Goal: Information Seeking & Learning: Find contact information

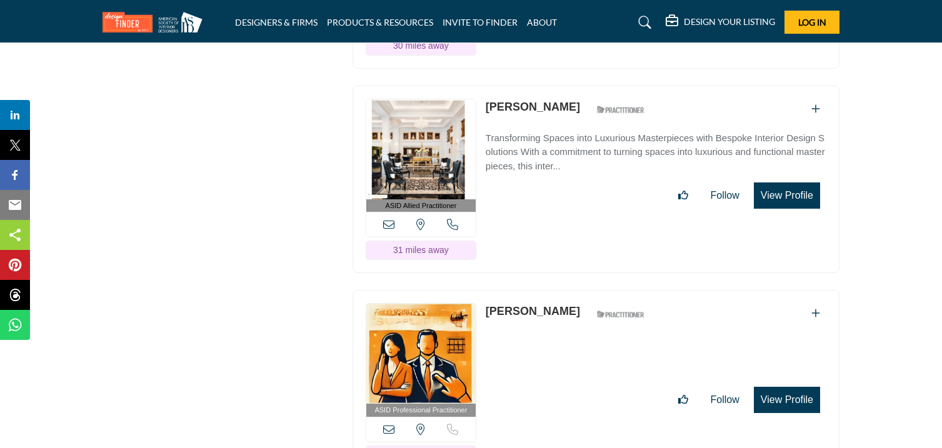
scroll to position [3221, 0]
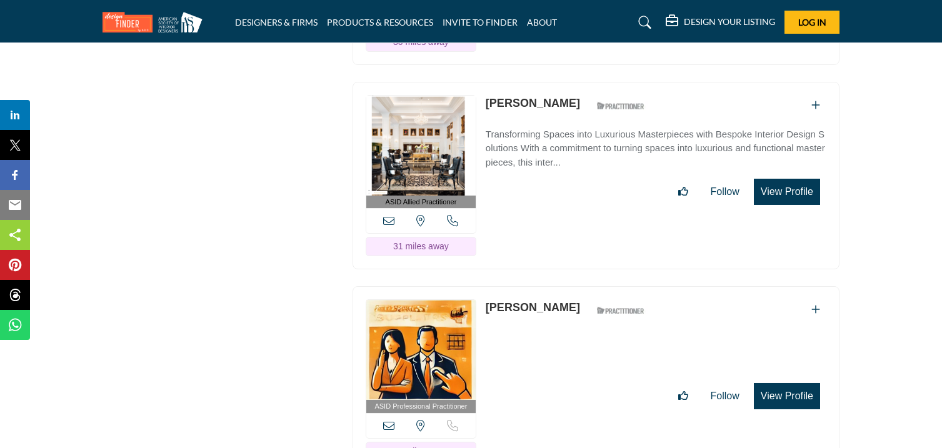
drag, startPoint x: 478, startPoint y: 67, endPoint x: 565, endPoint y: 79, distance: 88.4
click at [565, 82] on div "ASID Allied Practitioner ASID Allied Practitioners have successfully completed …" at bounding box center [596, 176] width 487 height 188
drag, startPoint x: 486, startPoint y: 67, endPoint x: 580, endPoint y: 78, distance: 94.4
click at [580, 82] on div "ASID Allied Practitioner ASID Allied Practitioners have successfully completed …" at bounding box center [596, 176] width 487 height 188
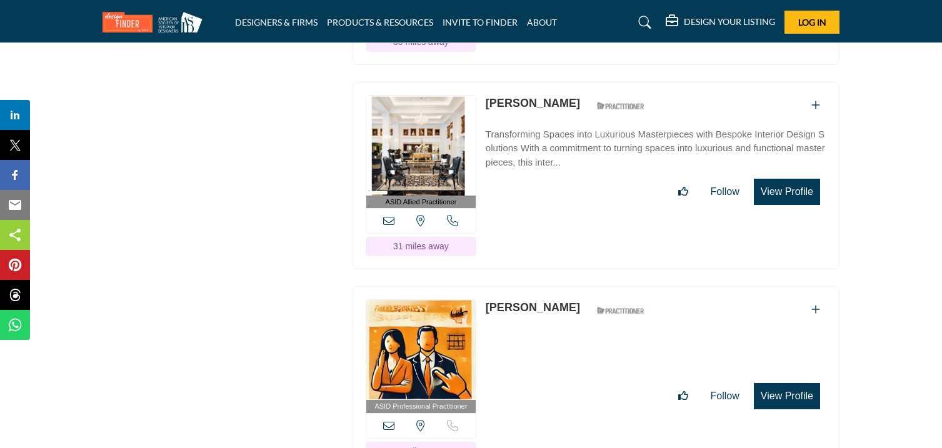
copy link "[PERSON_NAME]"
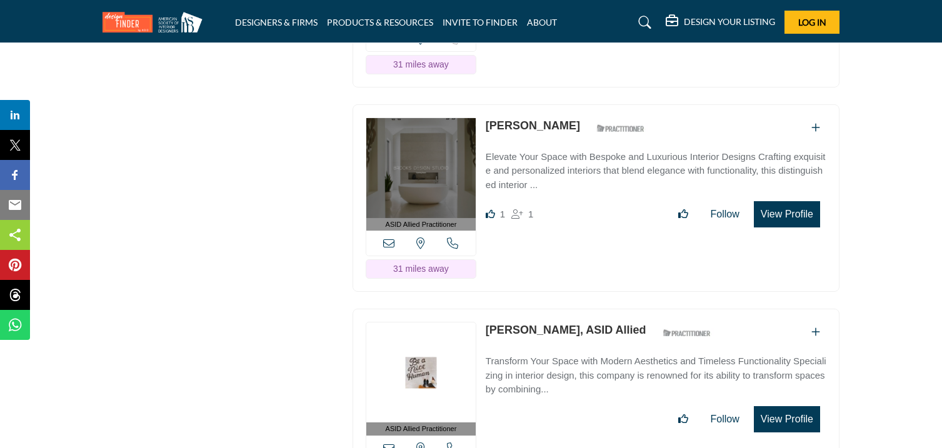
scroll to position [3611, 0]
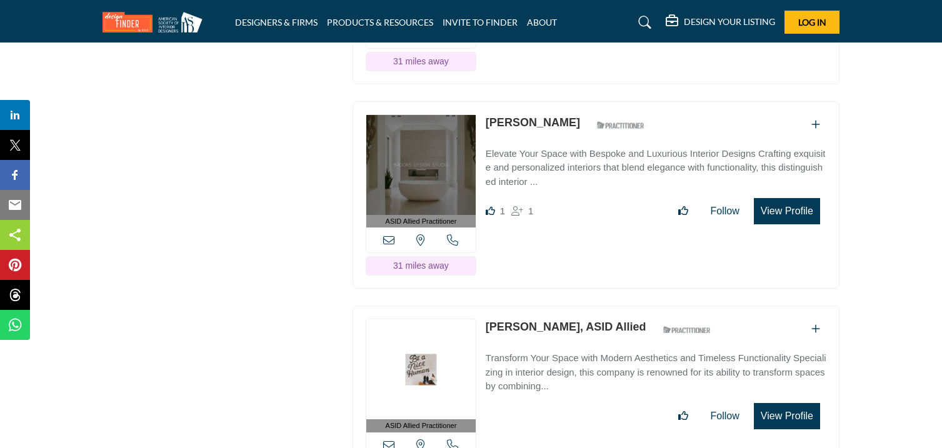
drag, startPoint x: 486, startPoint y: 88, endPoint x: 559, endPoint y: 104, distance: 74.3
click at [559, 104] on div "ASID Allied Practitioner ASID Allied Practitioners have successfully completed …" at bounding box center [596, 195] width 487 height 188
copy link "[PERSON_NAME]"
drag, startPoint x: 485, startPoint y: 293, endPoint x: 565, endPoint y: 312, distance: 82.2
click at [565, 312] on div "ASID Allied Practitioner ASID Allied Practitioners have successfully completed …" at bounding box center [596, 400] width 487 height 188
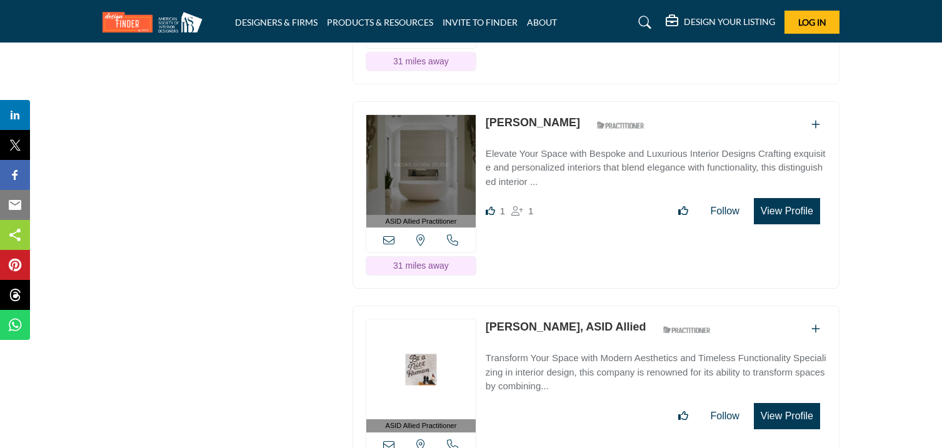
copy link "[PERSON_NAME]"
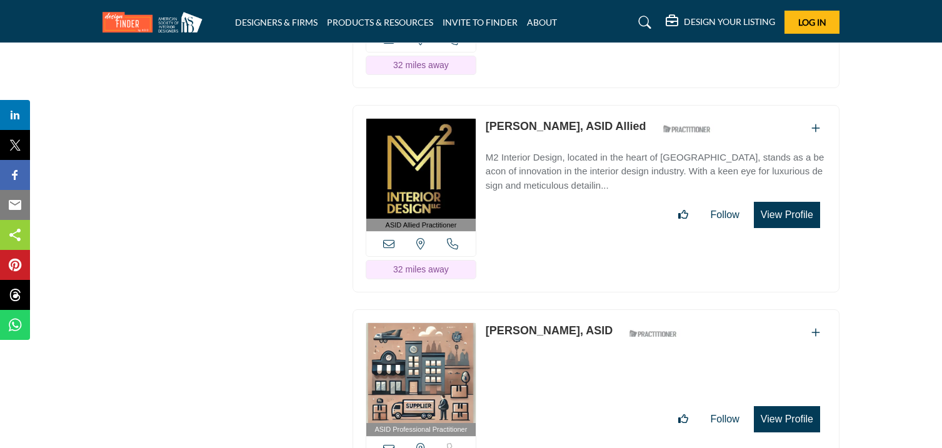
scroll to position [4019, 0]
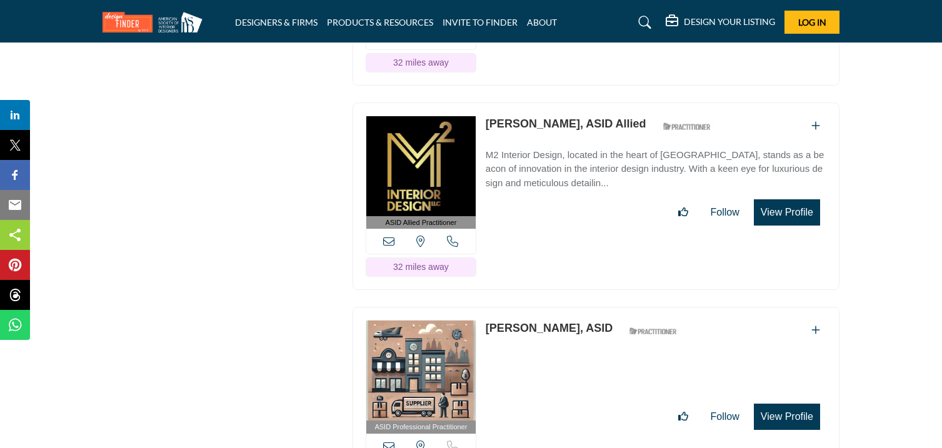
drag, startPoint x: 487, startPoint y: 91, endPoint x: 573, endPoint y: 105, distance: 87.4
click at [573, 105] on div "ASID Allied Practitioner ASID Allied Practitioners have successfully completed …" at bounding box center [596, 197] width 487 height 188
copy link "[PERSON_NAME]"
drag, startPoint x: 486, startPoint y: 296, endPoint x: 545, endPoint y: 311, distance: 60.5
click at [545, 311] on div "ASID Professional Practitioner ASID Professional Practitioners have successfull…" at bounding box center [596, 401] width 487 height 188
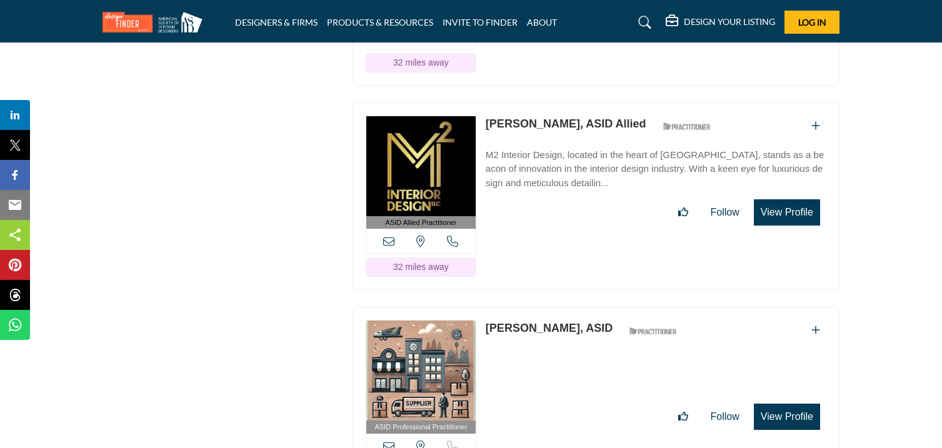
copy link "[PERSON_NAME]"
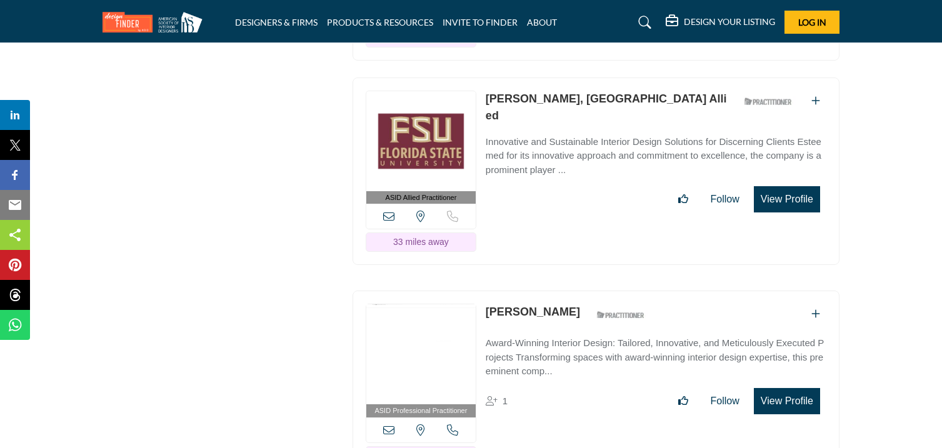
scroll to position [4454, 0]
drag, startPoint x: 488, startPoint y: 66, endPoint x: 575, endPoint y: 78, distance: 88.2
click at [575, 78] on div "ASID Allied Practitioner ASID Allied Practitioners have successfully completed …" at bounding box center [596, 171] width 487 height 188
copy link "[PERSON_NAME]"
drag, startPoint x: 486, startPoint y: 279, endPoint x: 566, endPoint y: 291, distance: 81.5
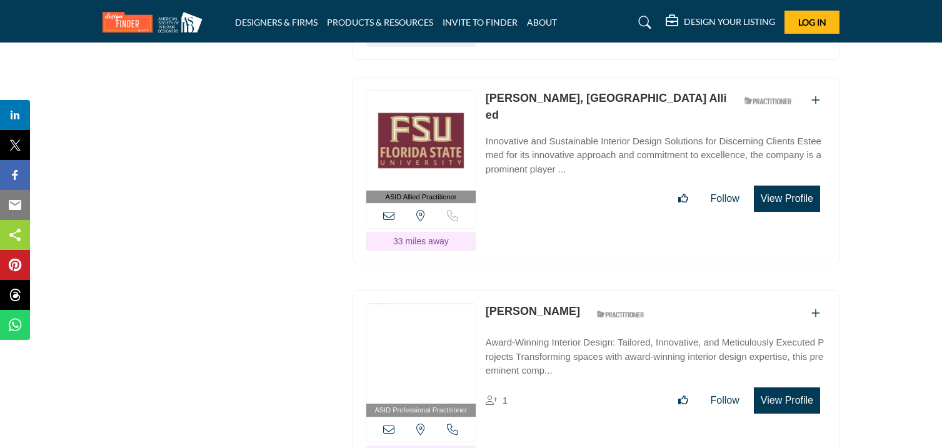
click at [566, 291] on div "ASID Professional Practitioner ASID Professional Practitioners have successfull…" at bounding box center [596, 384] width 487 height 188
copy link "[PERSON_NAME]"
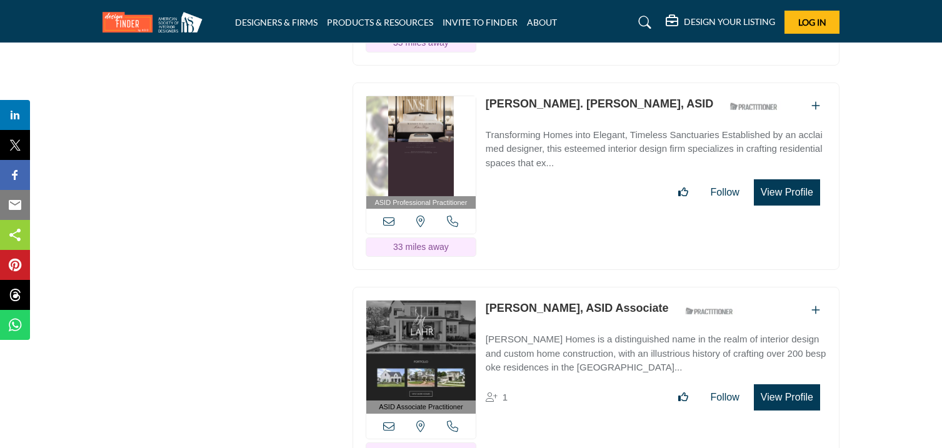
scroll to position [4869, 0]
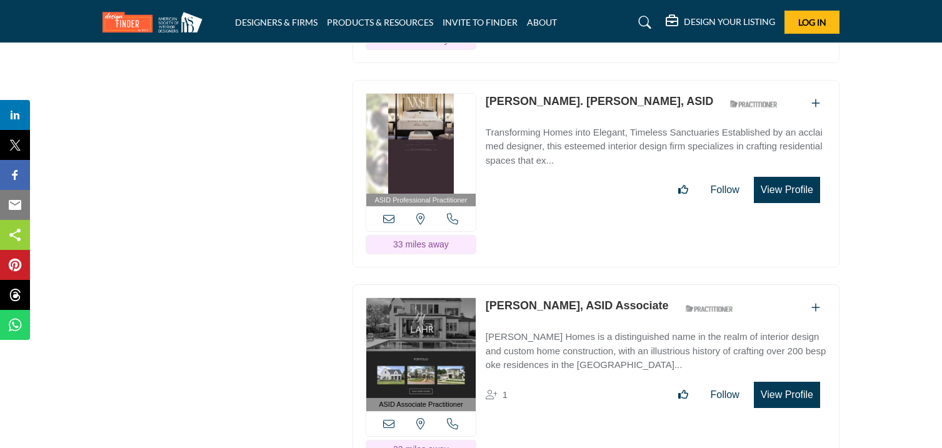
drag, startPoint x: 487, startPoint y: 68, endPoint x: 578, endPoint y: 86, distance: 92.9
click at [578, 86] on div "ASID Professional Practitioner ASID Professional Practitioners have successfull…" at bounding box center [596, 174] width 487 height 188
copy link "[PERSON_NAME]. [PERSON_NAME]"
drag, startPoint x: 484, startPoint y: 278, endPoint x: 530, endPoint y: 292, distance: 47.8
click at [530, 292] on div "ASID Associate Practitioner ASID Associate Practitioners have a degree in any m…" at bounding box center [596, 378] width 487 height 188
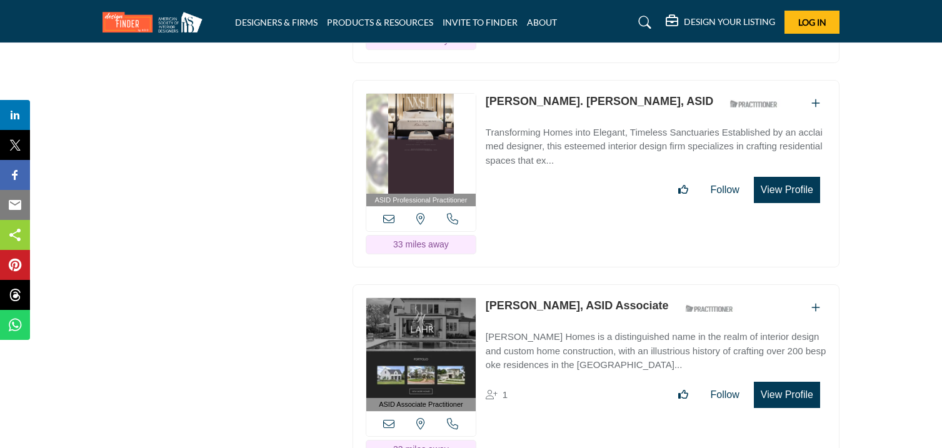
copy link "[PERSON_NAME]"
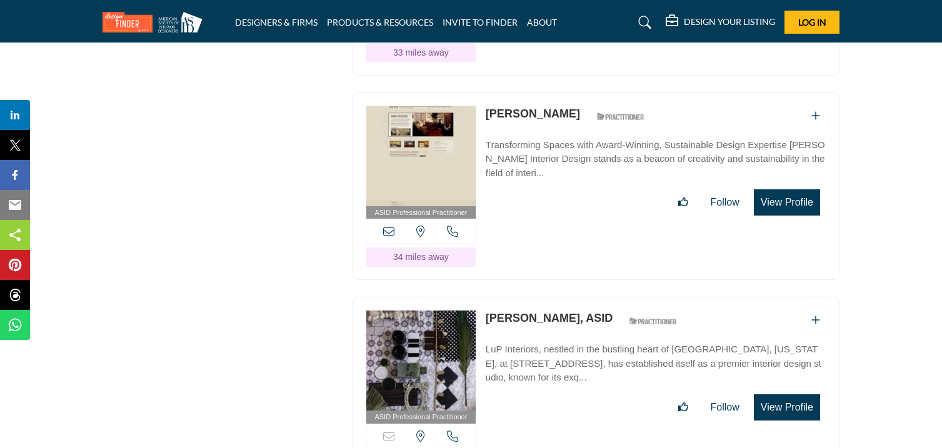
scroll to position [5268, 0]
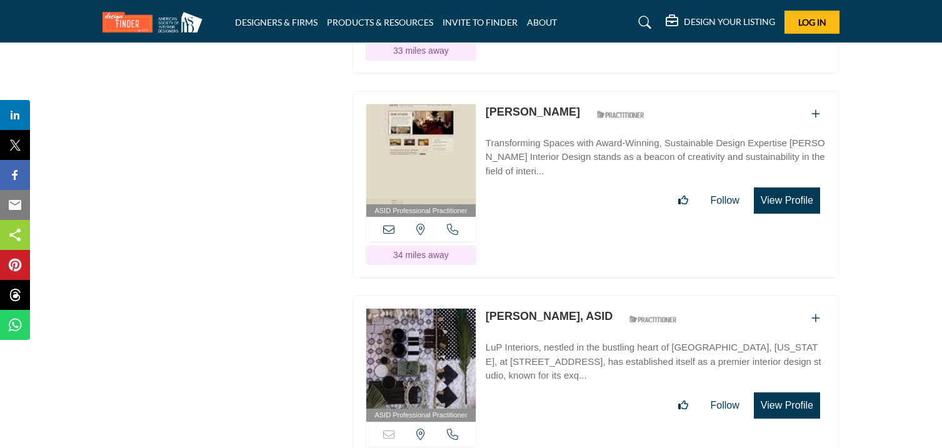
drag, startPoint x: 487, startPoint y: 84, endPoint x: 547, endPoint y: 95, distance: 61.0
click at [547, 95] on div "ASID Professional Practitioner ASID Professional Practitioners have successfull…" at bounding box center [596, 185] width 487 height 188
copy link "[PERSON_NAME]"
drag, startPoint x: 488, startPoint y: 291, endPoint x: 553, endPoint y: 302, distance: 66.0
click at [553, 302] on div "ASID Professional Practitioner ASID Professional Practitioners have successfull…" at bounding box center [596, 389] width 487 height 188
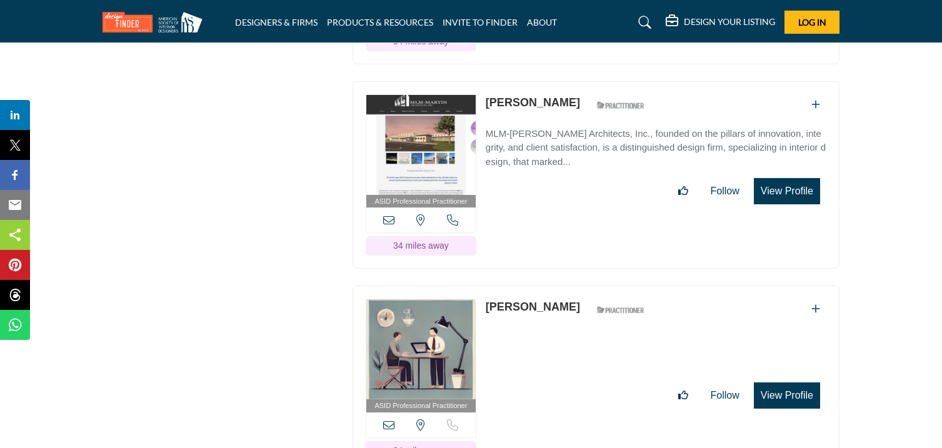
scroll to position [5689, 0]
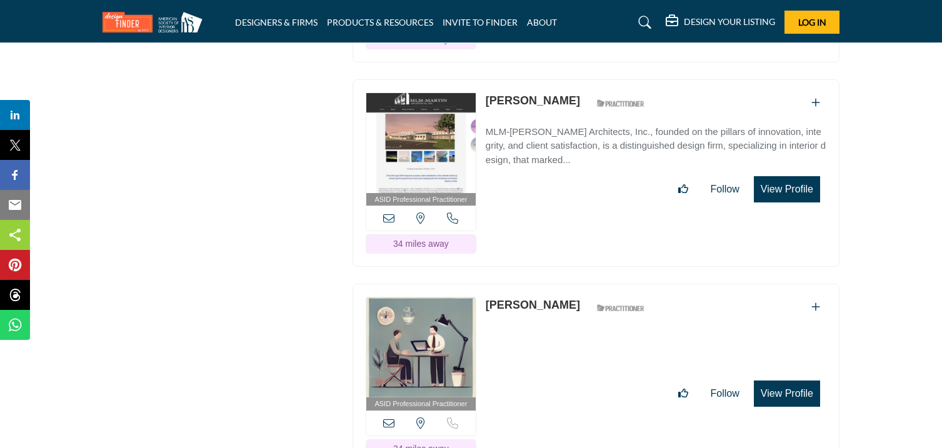
drag, startPoint x: 487, startPoint y: 73, endPoint x: 562, endPoint y: 88, distance: 76.5
click at [562, 88] on div "ASID Professional Practitioner ASID Professional Practitioners have successfull…" at bounding box center [596, 173] width 487 height 188
drag, startPoint x: 483, startPoint y: 277, endPoint x: 572, endPoint y: 289, distance: 90.2
click at [572, 289] on div "ASID Professional Practitioner ASID Professional Practitioners have successfull…" at bounding box center [596, 378] width 487 height 188
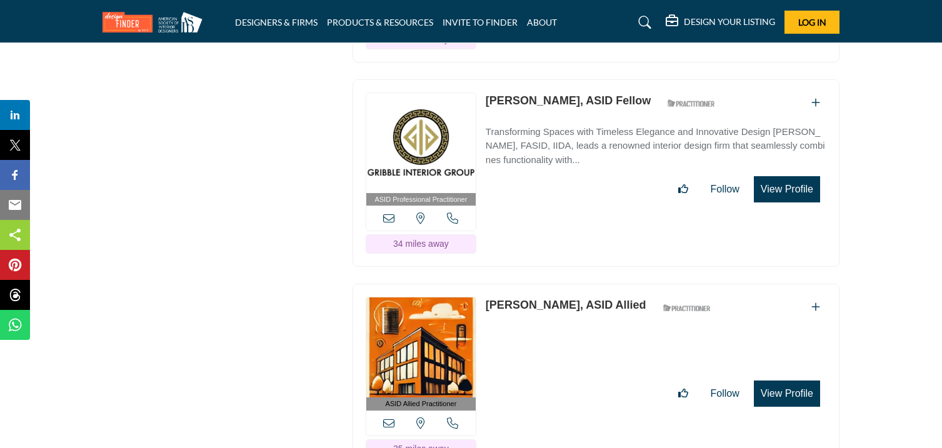
scroll to position [6102, 0]
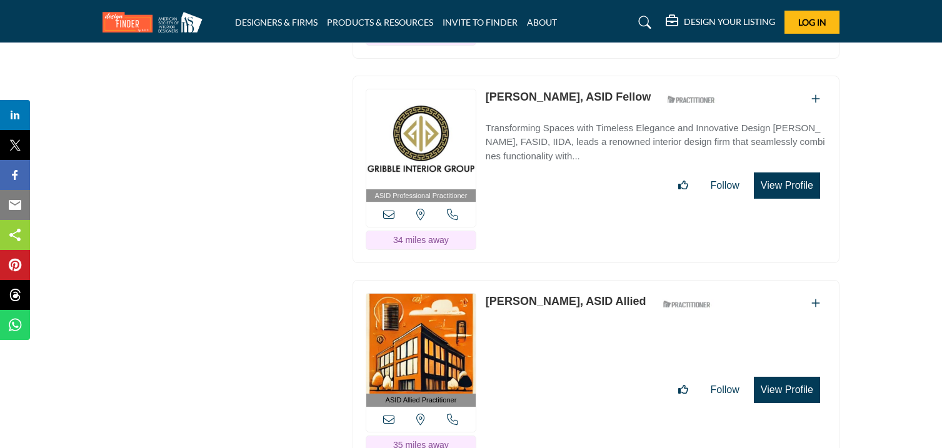
drag, startPoint x: 486, startPoint y: 69, endPoint x: 553, endPoint y: 87, distance: 69.1
click at [553, 87] on div "ASID Professional Practitioner ASID Professional Practitioners have successfull…" at bounding box center [596, 170] width 487 height 188
drag, startPoint x: 488, startPoint y: 272, endPoint x: 540, endPoint y: 296, distance: 57.6
click at [540, 296] on div "ASID Allied Practitioner ASID Allied Practitioners have successfully completed …" at bounding box center [596, 374] width 487 height 188
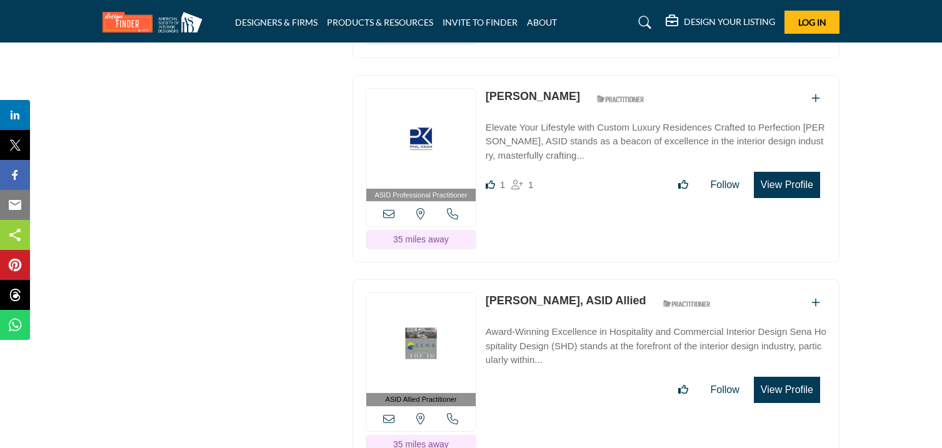
scroll to position [6514, 0]
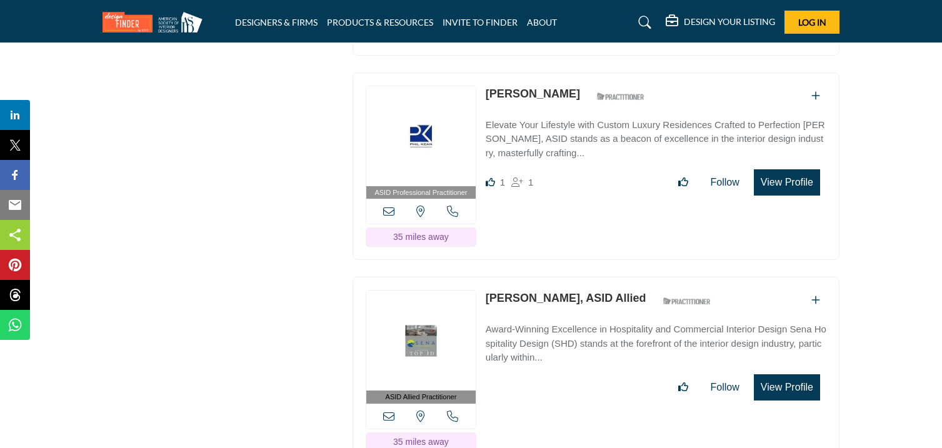
drag, startPoint x: 486, startPoint y: 68, endPoint x: 534, endPoint y: 84, distance: 50.8
click at [534, 84] on div "ASID Professional Practitioner ASID Professional Practitioners have successfull…" at bounding box center [596, 167] width 487 height 188
drag, startPoint x: 485, startPoint y: 269, endPoint x: 540, endPoint y: 289, distance: 58.3
click at [540, 289] on div "ASID Allied Practitioner ASID Allied Practitioners have successfully completed …" at bounding box center [596, 371] width 487 height 188
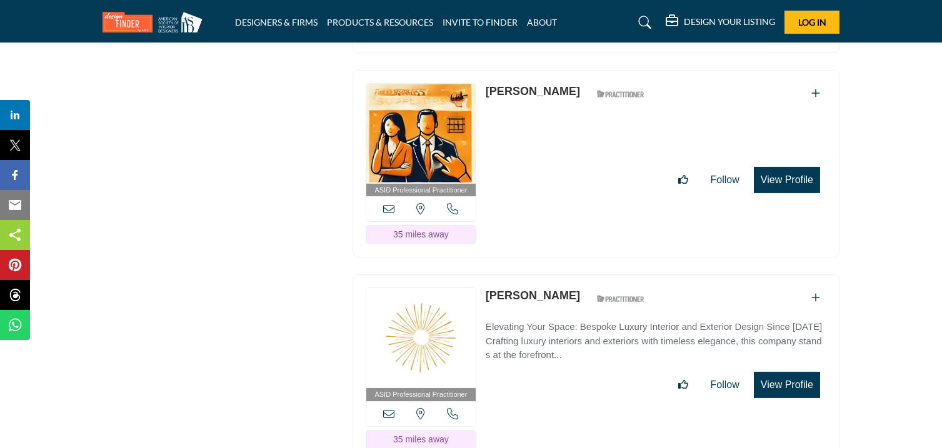
scroll to position [6927, 0]
click at [561, 83] on div "ASID Professional Practitioner ASID Professional Practitioners have successfull…" at bounding box center [596, 163] width 487 height 188
drag, startPoint x: 488, startPoint y: 270, endPoint x: 559, endPoint y: 289, distance: 73.7
click at [559, 289] on div "ASID Professional Practitioner ASID Professional Practitioners have successfull…" at bounding box center [596, 368] width 487 height 188
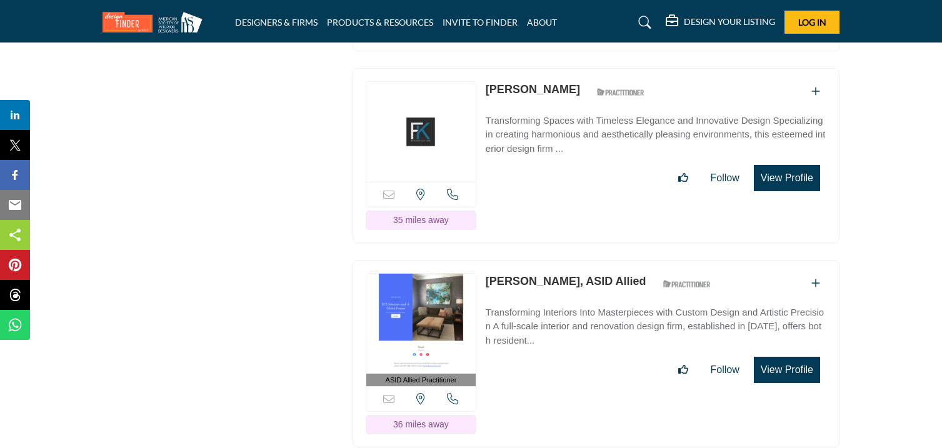
scroll to position [7339, 0]
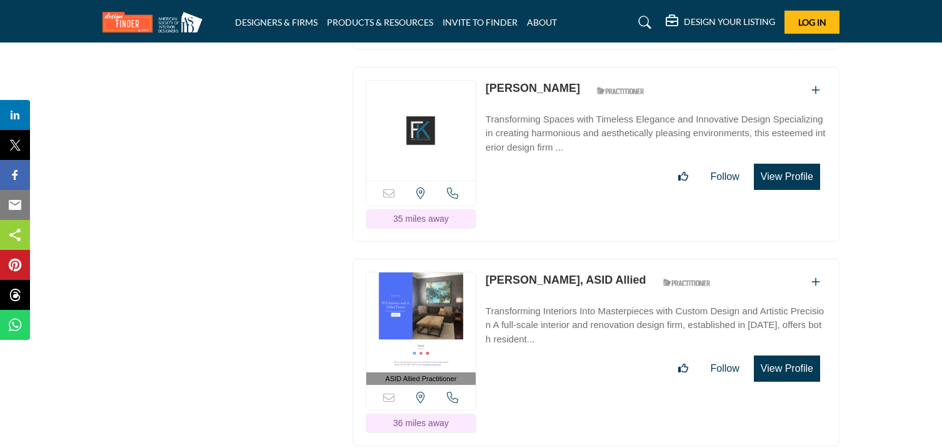
drag, startPoint x: 488, startPoint y: 67, endPoint x: 566, endPoint y: 83, distance: 79.1
click at [566, 83] on div "Sorry, but this listing is on a subscription plan which does not allow users to…" at bounding box center [596, 154] width 487 height 175
drag, startPoint x: 486, startPoint y: 259, endPoint x: 550, endPoint y: 274, distance: 66.0
click at [550, 274] on div "ASID Allied Practitioner ASID Allied Practitioners have successfully completed …" at bounding box center [596, 353] width 487 height 188
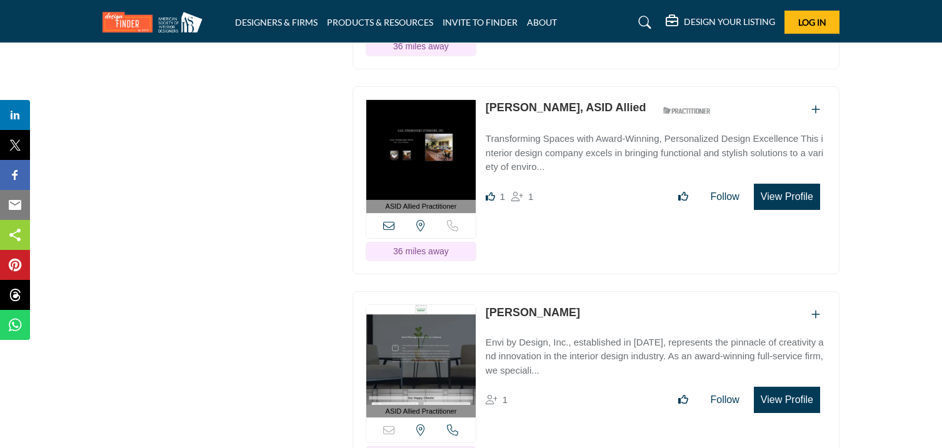
scroll to position [7717, 0]
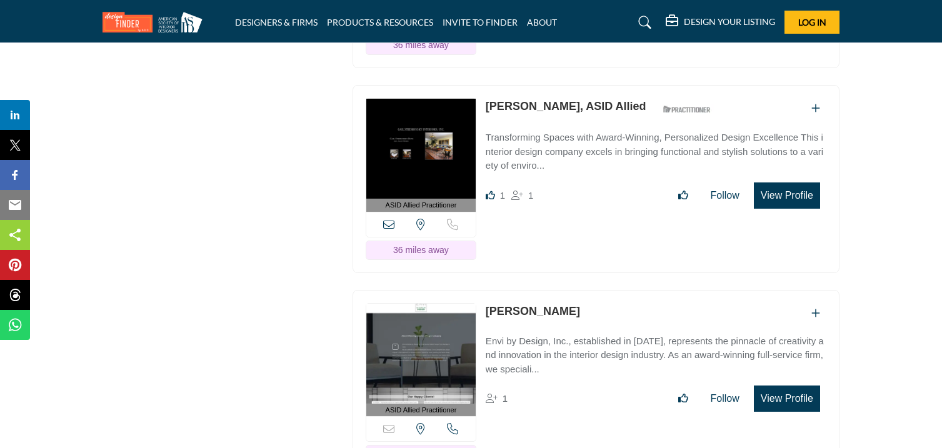
drag, startPoint x: 485, startPoint y: 85, endPoint x: 531, endPoint y: 102, distance: 49.2
click at [531, 102] on div "ASID Allied Practitioner ASID Allied Practitioners have successfully completed …" at bounding box center [596, 179] width 487 height 188
drag, startPoint x: 484, startPoint y: 291, endPoint x: 573, endPoint y: 309, distance: 89.8
click at [573, 309] on div "ASID Allied Practitioner ASID Allied Practitioners have successfully completed …" at bounding box center [596, 384] width 487 height 188
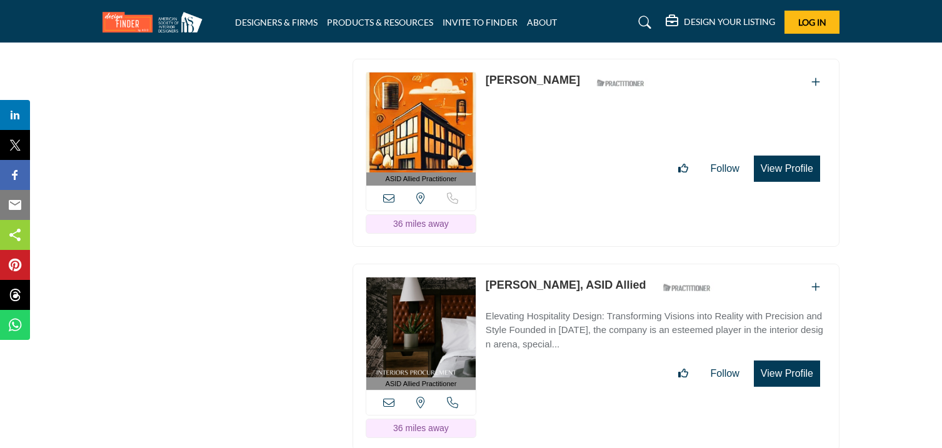
scroll to position [8154, 0]
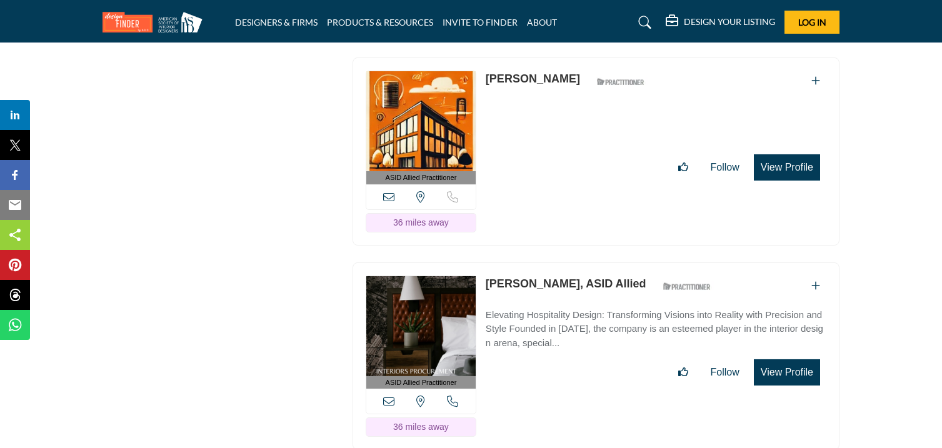
drag, startPoint x: 486, startPoint y: 59, endPoint x: 561, endPoint y: 78, distance: 77.5
click at [561, 78] on div "ASID Allied Practitioner ASID Allied Practitioners have successfully completed …" at bounding box center [596, 152] width 487 height 188
drag, startPoint x: 485, startPoint y: 266, endPoint x: 541, endPoint y: 283, distance: 58.7
click at [541, 283] on div "ASID Allied Practitioner ASID Allied Practitioners have successfully completed …" at bounding box center [596, 357] width 487 height 188
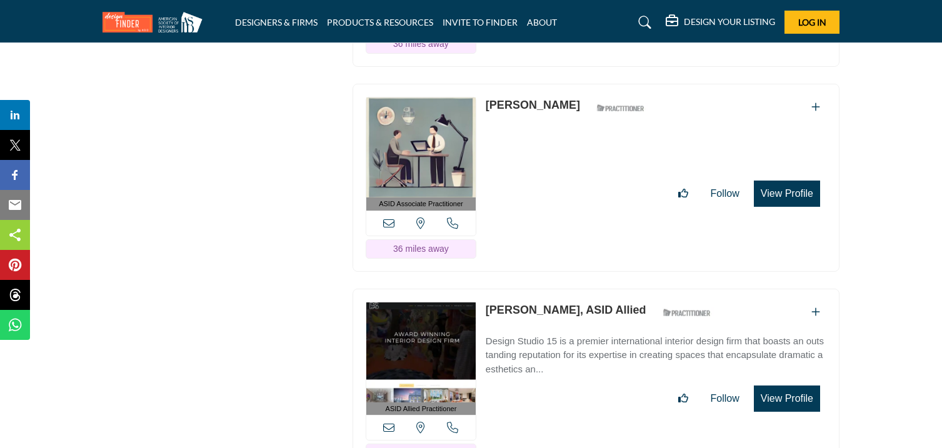
scroll to position [8566, 0]
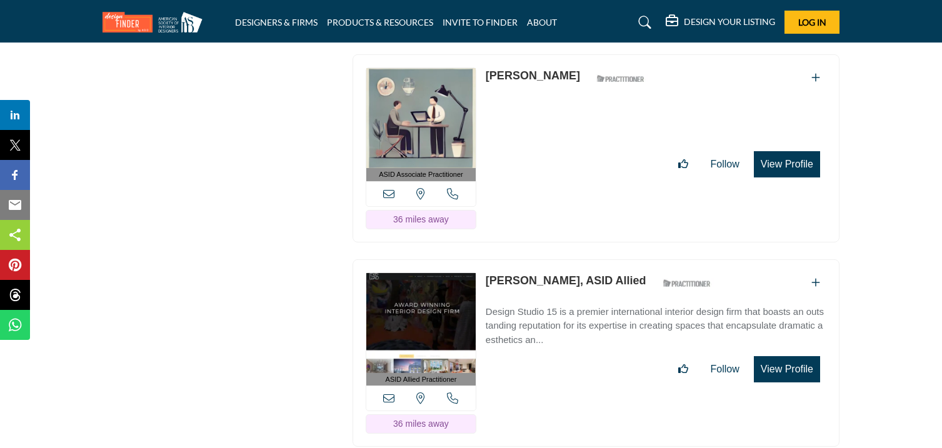
drag, startPoint x: 485, startPoint y: 61, endPoint x: 552, endPoint y: 70, distance: 67.4
click at [552, 70] on div "ASID Associate Practitioner ASID Associate Practitioners have a degree in any m…" at bounding box center [596, 148] width 487 height 188
drag, startPoint x: 486, startPoint y: 263, endPoint x: 563, endPoint y: 278, distance: 78.8
click at [563, 278] on div "ASID Allied Practitioner ASID Allied Practitioners have successfully completed …" at bounding box center [596, 353] width 487 height 188
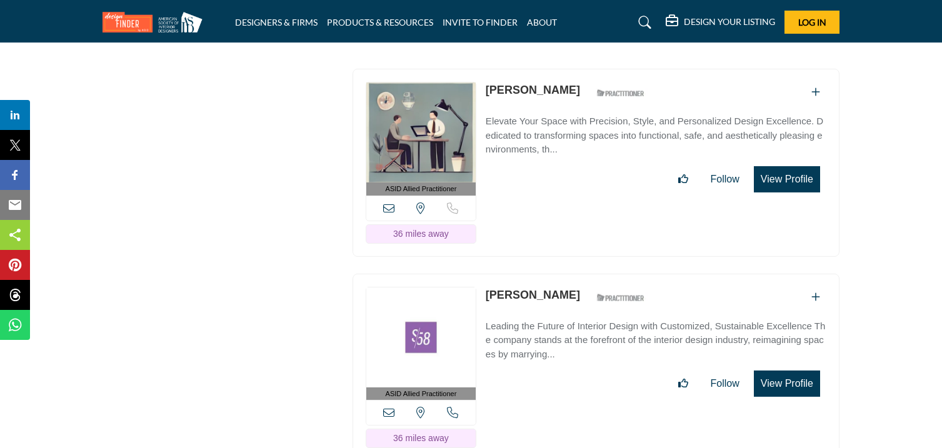
scroll to position [8971, 0]
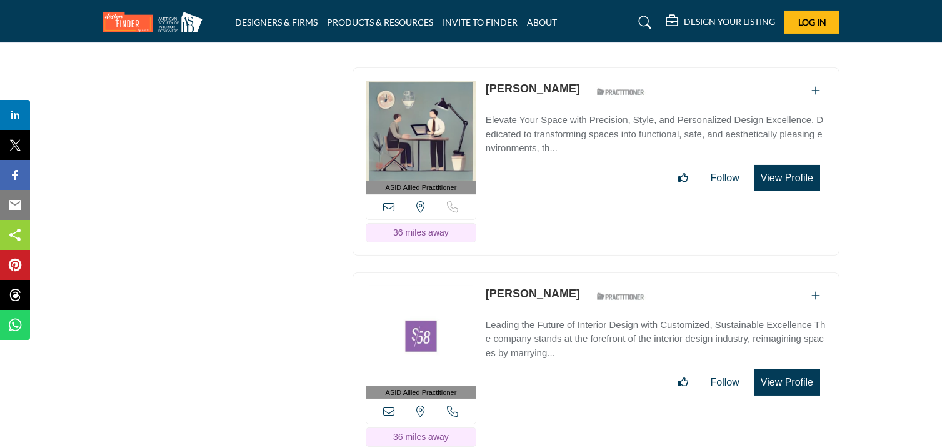
drag, startPoint x: 483, startPoint y: 75, endPoint x: 562, endPoint y: 91, distance: 80.4
click at [562, 91] on div "ASID Allied Practitioner ASID Allied Practitioners have successfully completed …" at bounding box center [596, 162] width 487 height 188
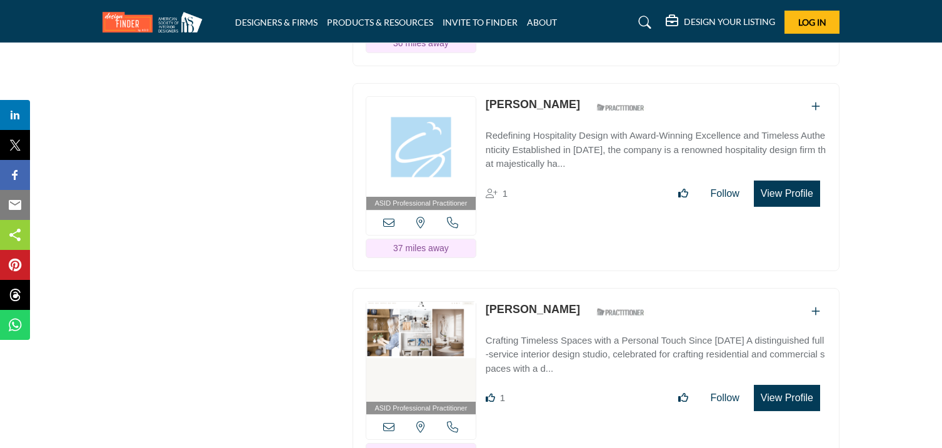
scroll to position [9367, 0]
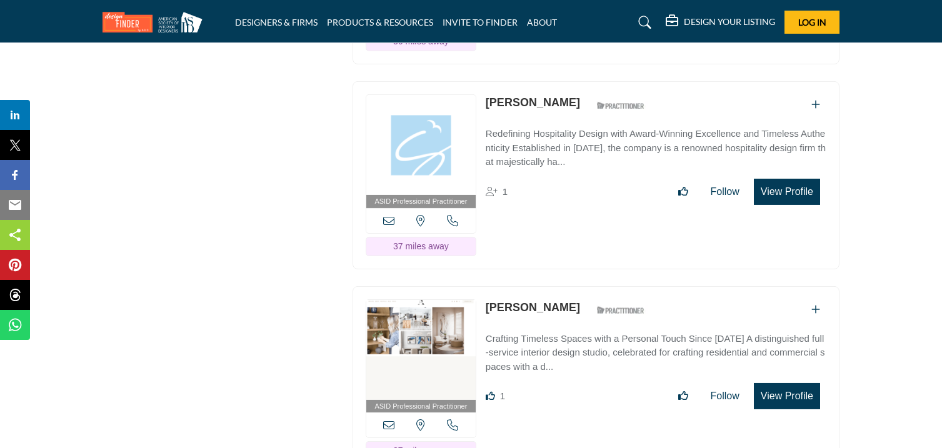
drag, startPoint x: 489, startPoint y: 87, endPoint x: 547, endPoint y: 101, distance: 59.3
click at [547, 101] on div "ASID Professional Practitioner ASID Professional Practitioners have successfull…" at bounding box center [596, 175] width 487 height 188
drag, startPoint x: 486, startPoint y: 86, endPoint x: 548, endPoint y: 103, distance: 63.4
click at [548, 103] on div "ASID Professional Practitioner ASID Professional Practitioners have successfull…" at bounding box center [596, 175] width 487 height 188
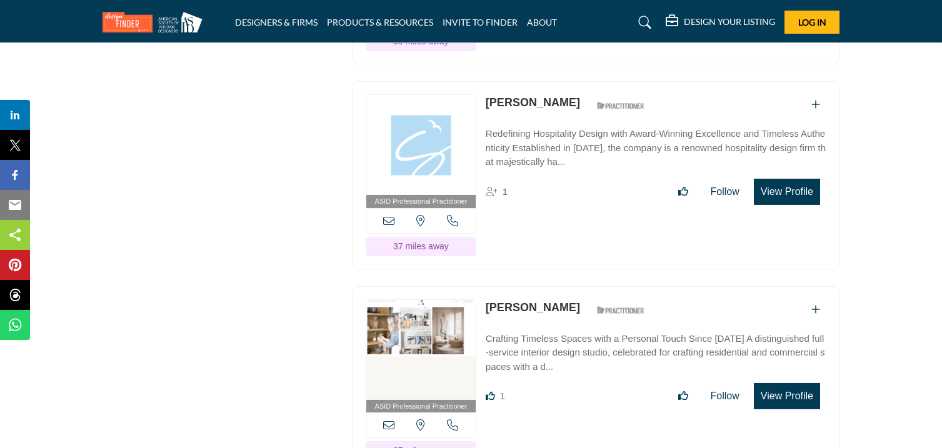
drag, startPoint x: 481, startPoint y: 296, endPoint x: 556, endPoint y: 309, distance: 75.5
click at [556, 309] on div "ASID Professional Practitioner ASID Professional Practitioners have successfull…" at bounding box center [596, 380] width 487 height 188
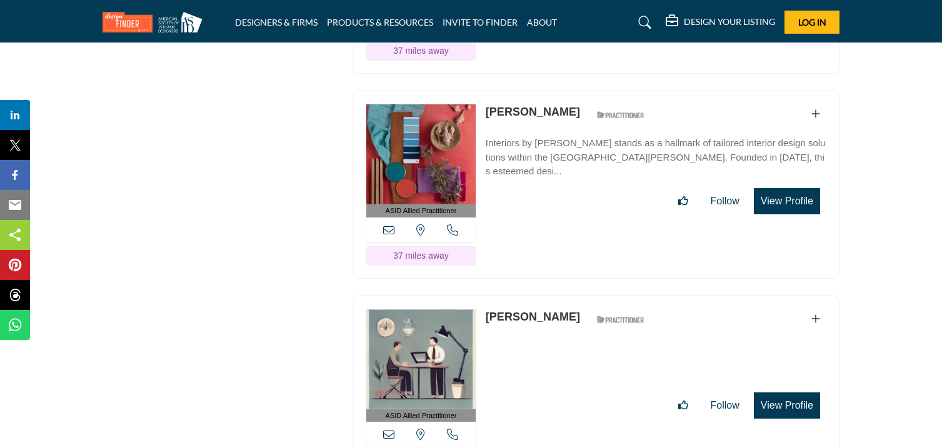
scroll to position [9773, 0]
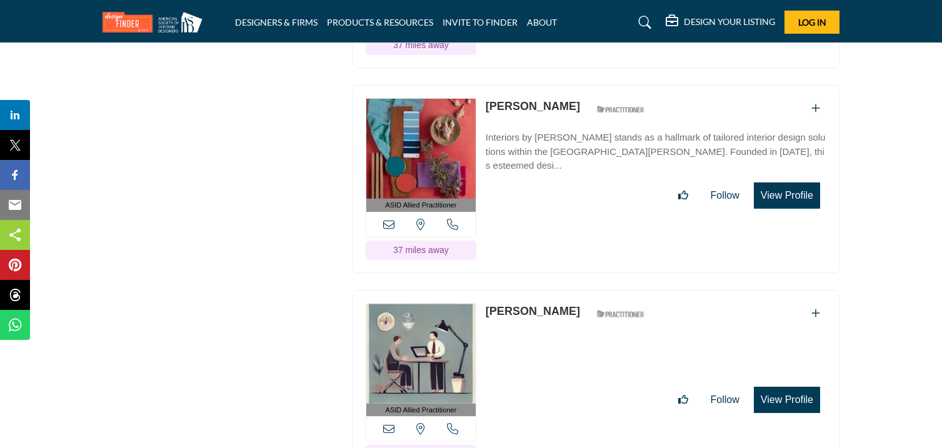
drag, startPoint x: 486, startPoint y: 94, endPoint x: 561, endPoint y: 109, distance: 76.4
click at [561, 109] on div "ASID Allied Practitioner ASID Allied Practitioners have successfully completed …" at bounding box center [596, 179] width 487 height 188
drag, startPoint x: 482, startPoint y: 298, endPoint x: 555, endPoint y: 314, distance: 75.0
click at [555, 314] on div "ASID Allied Practitioner ASID Allied Practitioners have successfully completed …" at bounding box center [596, 384] width 487 height 188
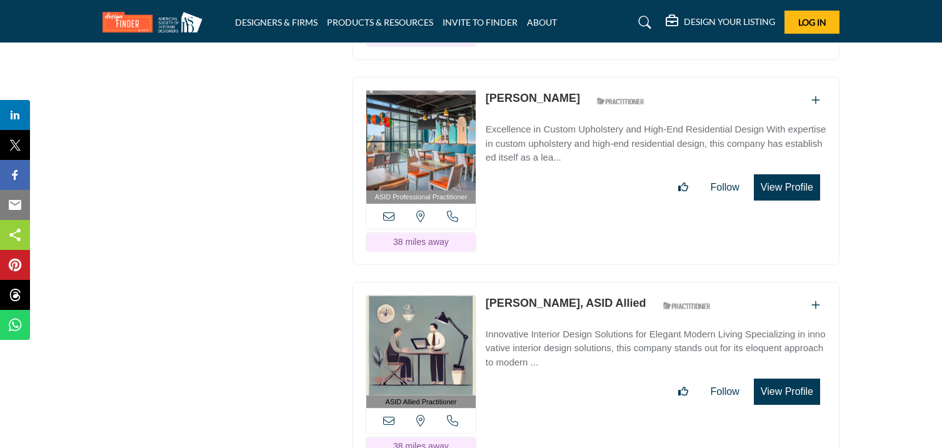
scroll to position [10193, 0]
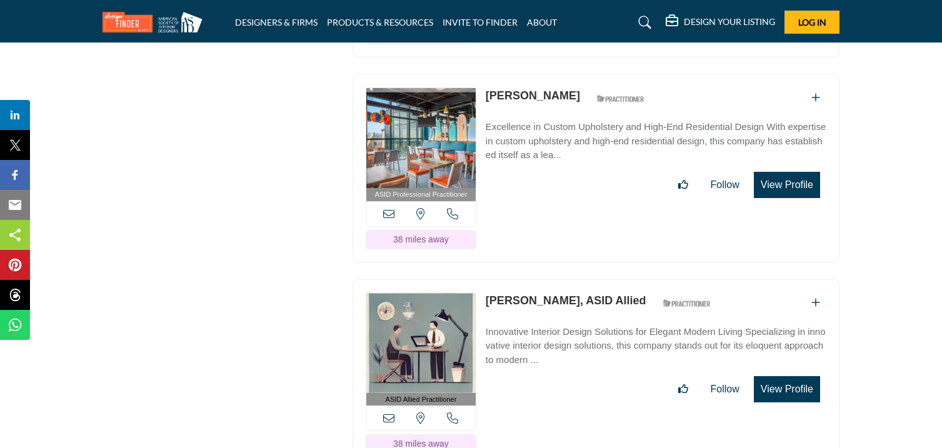
drag, startPoint x: 486, startPoint y: 83, endPoint x: 561, endPoint y: 103, distance: 76.9
click at [561, 103] on div "ASID Professional Practitioner ASID Professional Practitioners have successfull…" at bounding box center [596, 168] width 487 height 188
drag, startPoint x: 485, startPoint y: 289, endPoint x: 543, endPoint y: 310, distance: 61.9
click at [543, 310] on div "ASID Allied Practitioner ASID Allied Practitioners have successfully completed …" at bounding box center [596, 373] width 487 height 188
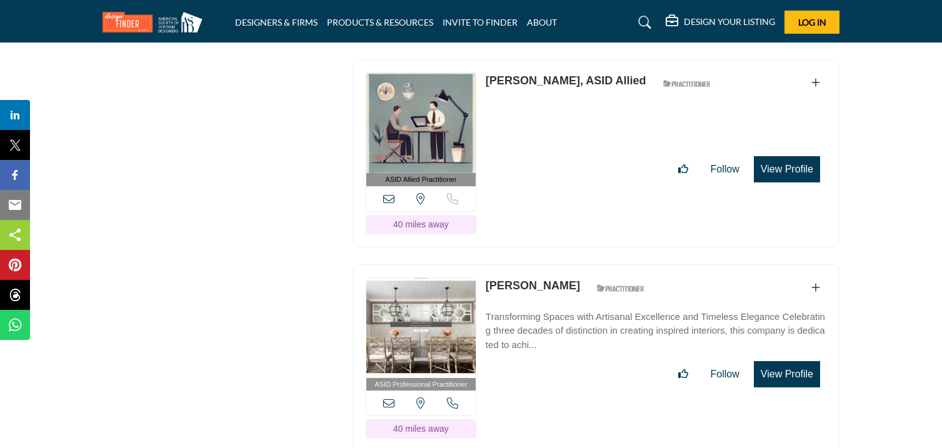
scroll to position [10621, 0]
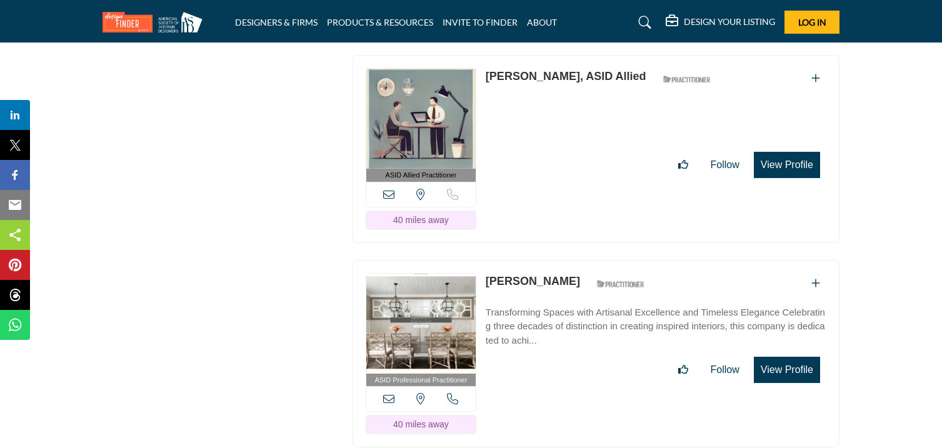
drag, startPoint x: 479, startPoint y: 62, endPoint x: 497, endPoint y: 80, distance: 25.2
click at [497, 80] on div "ASID Allied Practitioner ASID Allied Practitioners have successfully completed …" at bounding box center [596, 149] width 487 height 188
drag, startPoint x: 486, startPoint y: 64, endPoint x: 546, endPoint y: 79, distance: 62.3
click at [546, 79] on div "ASID Allied Practitioner ASID Allied Practitioners have successfully completed …" at bounding box center [596, 149] width 487 height 188
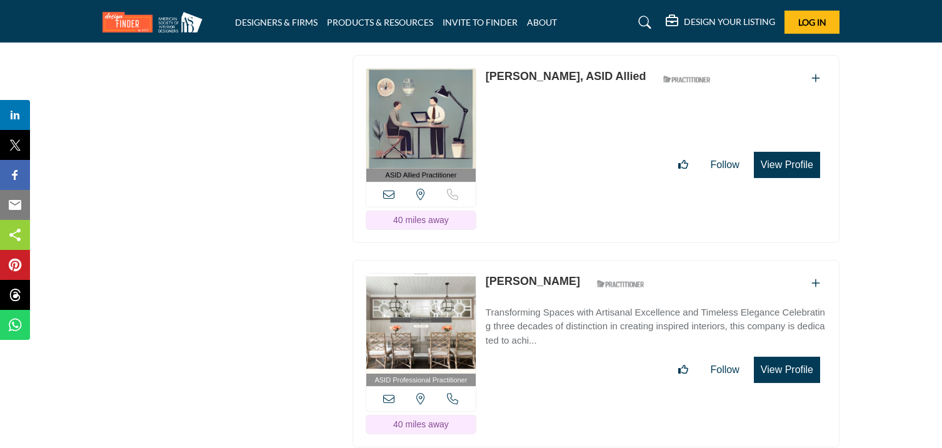
drag, startPoint x: 487, startPoint y: 273, endPoint x: 559, endPoint y: 289, distance: 74.2
click at [559, 289] on div "ASID Professional Practitioner ASID Professional Practitioners have successfull…" at bounding box center [596, 354] width 487 height 188
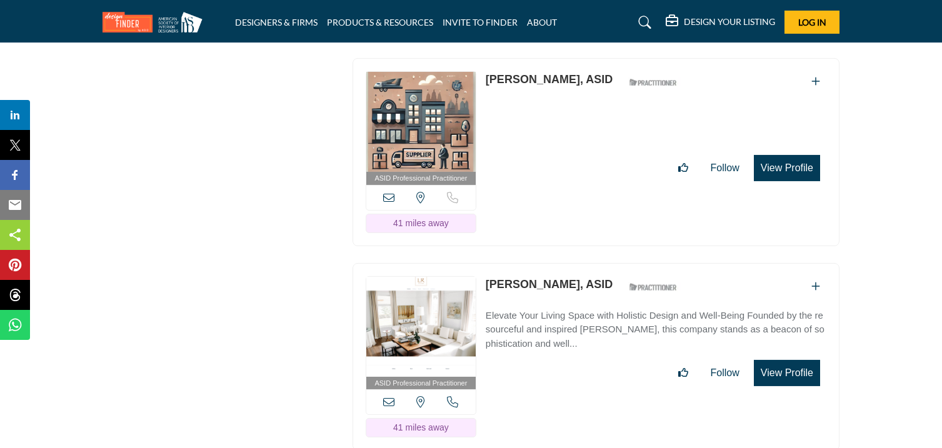
scroll to position [11023, 0]
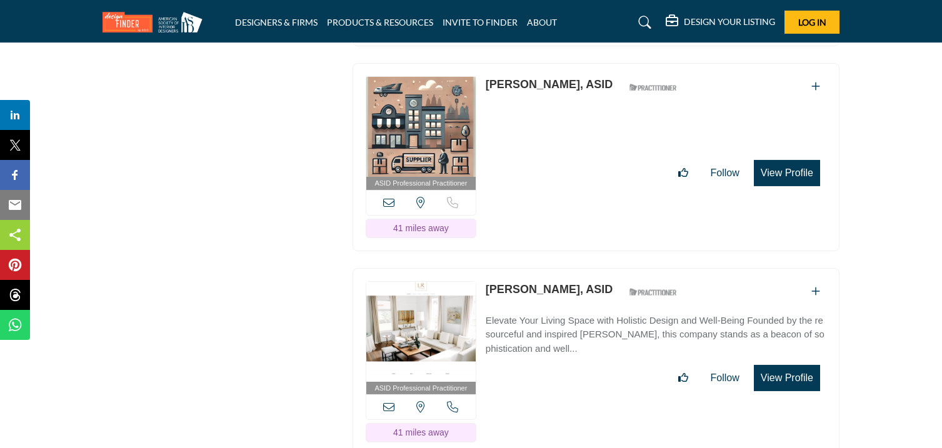
drag, startPoint x: 488, startPoint y: 74, endPoint x: 544, endPoint y: 91, distance: 58.7
click at [544, 91] on div "ASID Professional Practitioner ASID Professional Practitioners have successfull…" at bounding box center [596, 157] width 487 height 188
drag, startPoint x: 484, startPoint y: 278, endPoint x: 569, endPoint y: 299, distance: 87.6
click at [569, 299] on div "ASID Professional Practitioner ASID Professional Practitioners have successfull…" at bounding box center [596, 362] width 487 height 188
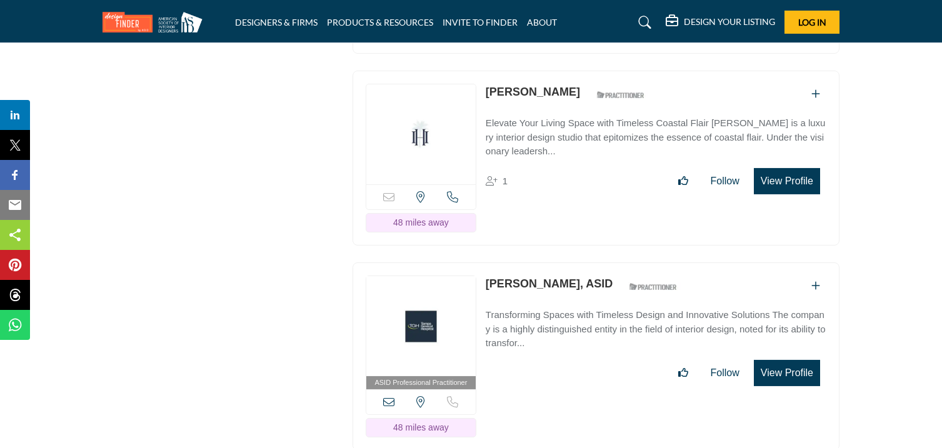
scroll to position [11428, 0]
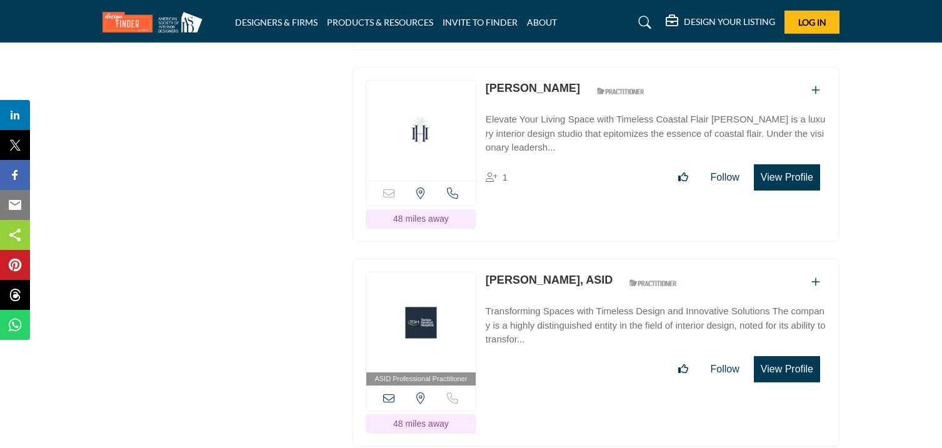
click at [556, 93] on div "Sorry, but this listing is on a subscription plan which does not allow users to…" at bounding box center [596, 154] width 487 height 175
drag, startPoint x: 485, startPoint y: 272, endPoint x: 568, endPoint y: 285, distance: 83.5
click at [568, 285] on div "ASID Professional Practitioner ASID Professional Practitioners have successfull…" at bounding box center [596, 353] width 487 height 188
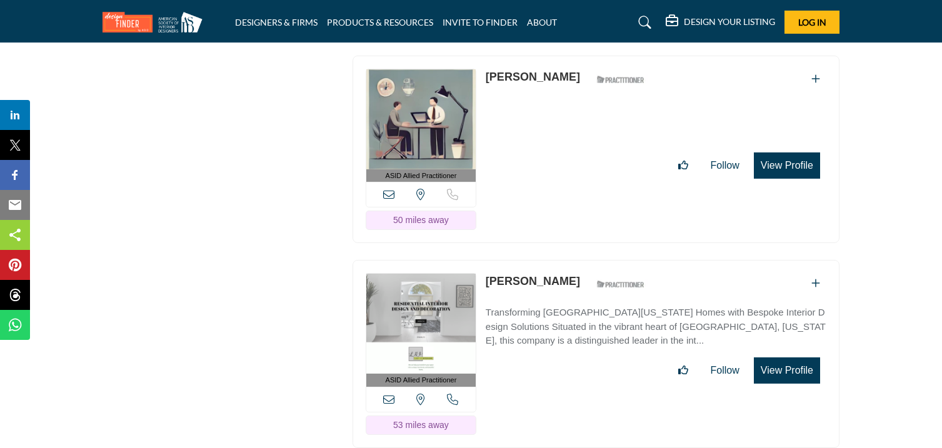
scroll to position [11839, 0]
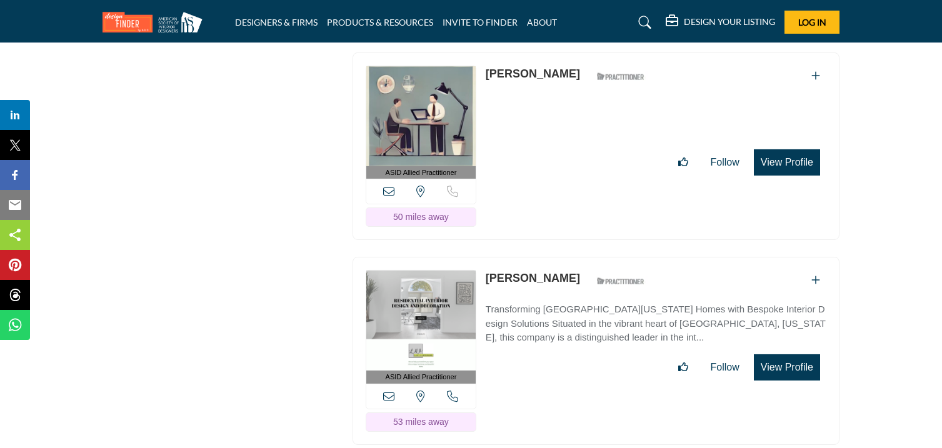
drag, startPoint x: 486, startPoint y: 63, endPoint x: 605, endPoint y: 82, distance: 120.8
click at [605, 82] on div "ASID Allied Practitioner ASID Allied Practitioners have successfully completed …" at bounding box center [596, 147] width 487 height 188
drag, startPoint x: 484, startPoint y: 275, endPoint x: 546, endPoint y: 288, distance: 63.7
click at [546, 288] on div "ASID Allied Practitioner ASID Allied Practitioners have successfully completed …" at bounding box center [596, 351] width 487 height 188
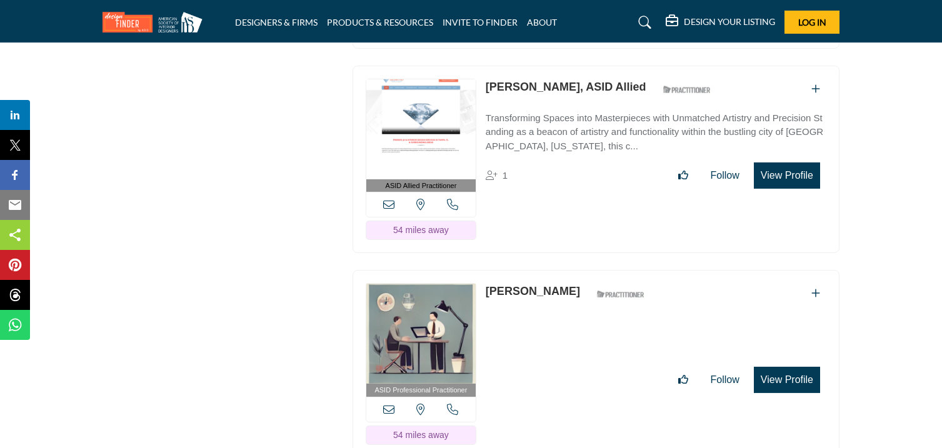
scroll to position [12237, 0]
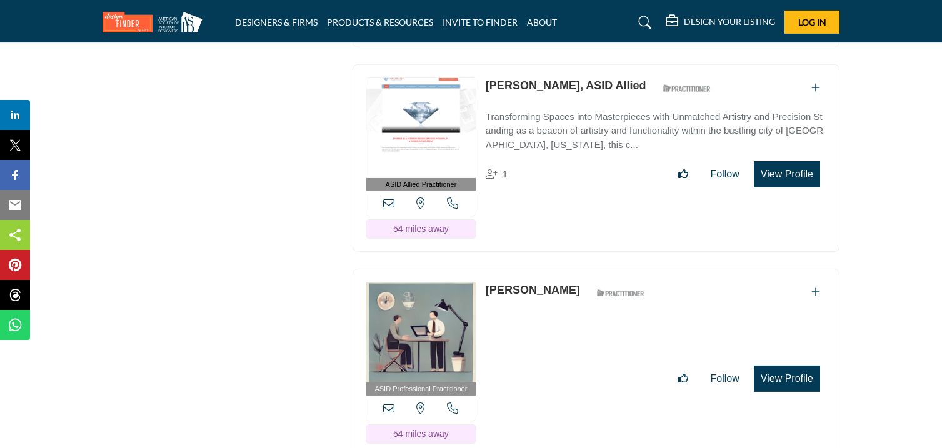
drag, startPoint x: 488, startPoint y: 79, endPoint x: 559, endPoint y: 98, distance: 73.1
click at [559, 98] on div "ASID Allied Practitioner ASID Allied Practitioners have successfully completed …" at bounding box center [596, 158] width 487 height 188
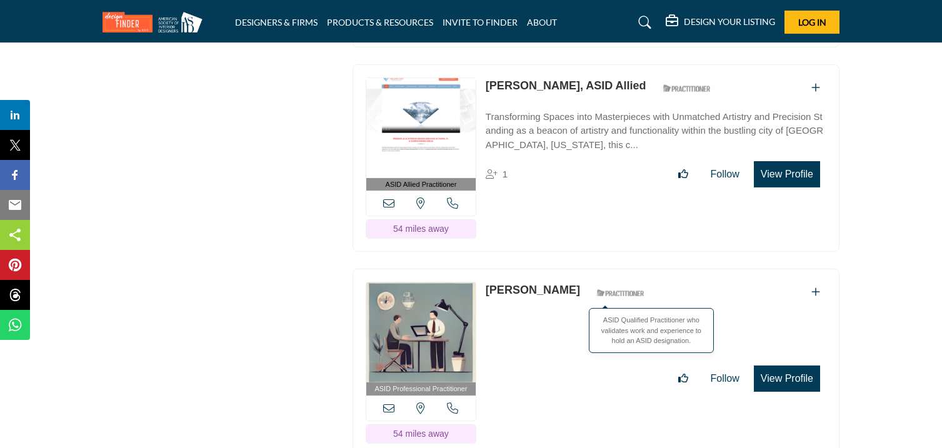
drag, startPoint x: 483, startPoint y: 289, endPoint x: 566, endPoint y: 301, distance: 84.1
click at [566, 301] on div "ASID Professional Practitioner ASID Professional Practitioners have successfull…" at bounding box center [596, 363] width 487 height 188
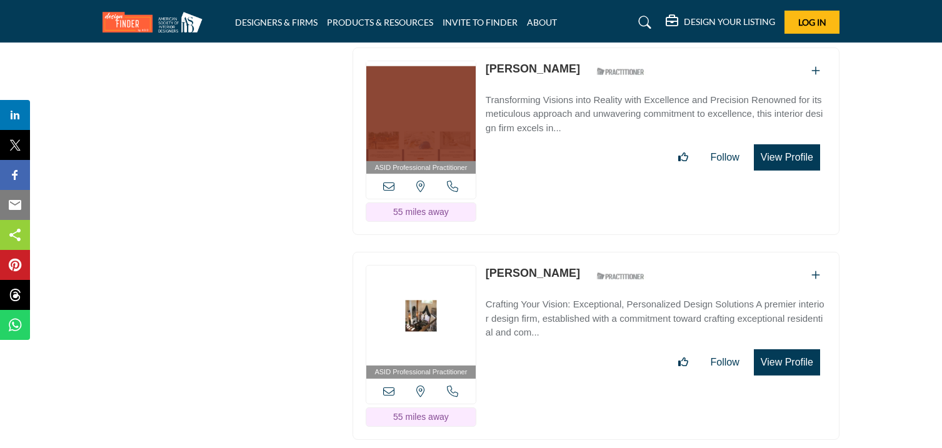
scroll to position [12668, 0]
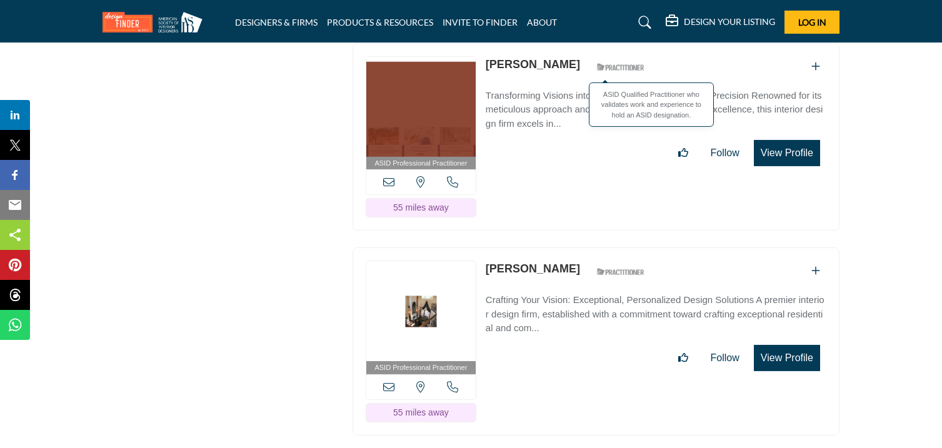
drag, startPoint x: 486, startPoint y: 59, endPoint x: 584, endPoint y: 79, distance: 100.3
click at [584, 79] on div "ASID Professional Practitioner ASID Professional Practitioners have successfull…" at bounding box center [596, 137] width 487 height 188
drag, startPoint x: 485, startPoint y: 265, endPoint x: 551, endPoint y: 283, distance: 68.1
click at [551, 283] on div "ASID Professional Practitioner ASID Professional Practitioners have successfull…" at bounding box center [596, 342] width 487 height 188
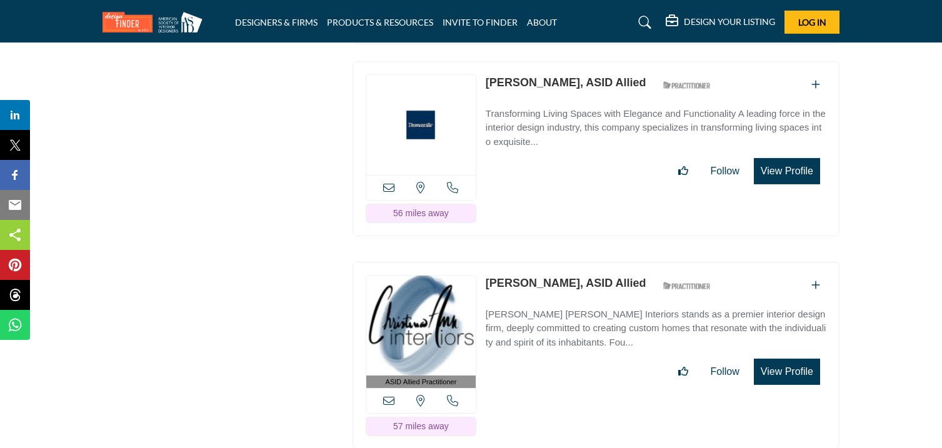
scroll to position [13058, 0]
drag, startPoint x: 488, startPoint y: 81, endPoint x: 576, endPoint y: 97, distance: 89.6
click at [576, 97] on div "View the location of this listing Call Number" at bounding box center [596, 149] width 487 height 175
drag, startPoint x: 487, startPoint y: 284, endPoint x: 586, endPoint y: 300, distance: 100.1
click at [586, 300] on div "ASID Allied Practitioner ASID Allied Practitioners have successfully completed …" at bounding box center [596, 357] width 487 height 188
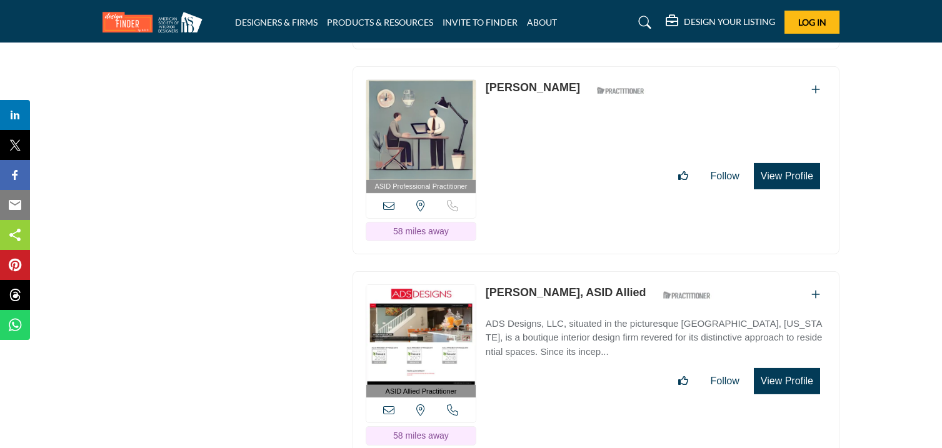
scroll to position [13478, 0]
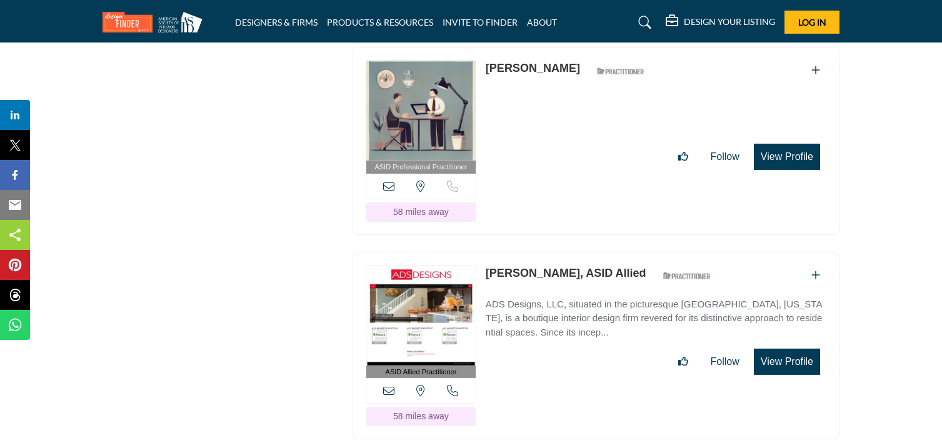
drag, startPoint x: 485, startPoint y: 67, endPoint x: 558, endPoint y: 83, distance: 74.3
click at [558, 83] on div "ASID Professional Practitioner ASID Professional Practitioners have successfull…" at bounding box center [596, 141] width 487 height 188
drag, startPoint x: 486, startPoint y: 274, endPoint x: 554, endPoint y: 291, distance: 69.6
click at [554, 291] on div "ASID Allied Practitioner ASID Allied Practitioners have successfully completed …" at bounding box center [596, 346] width 487 height 188
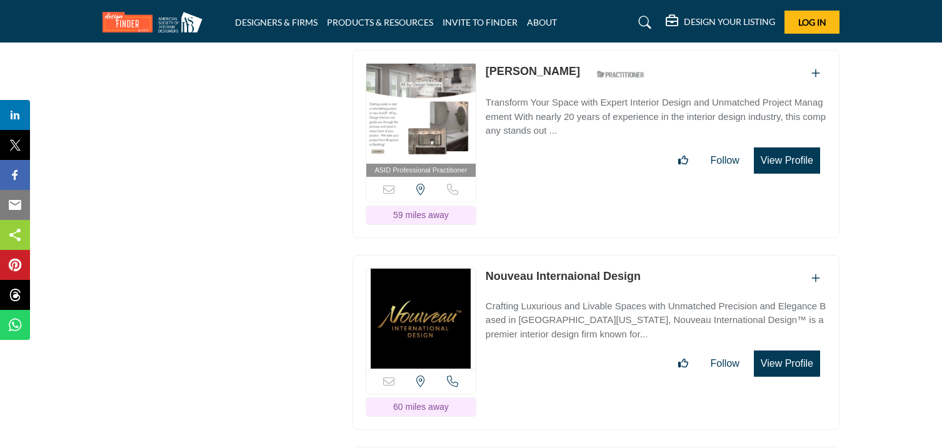
scroll to position [13885, 0]
drag, startPoint x: 484, startPoint y: 70, endPoint x: 562, endPoint y: 89, distance: 80.3
click at [562, 89] on div "ASID Professional Practitioner ASID Professional Practitioners have successfull…" at bounding box center [596, 143] width 487 height 188
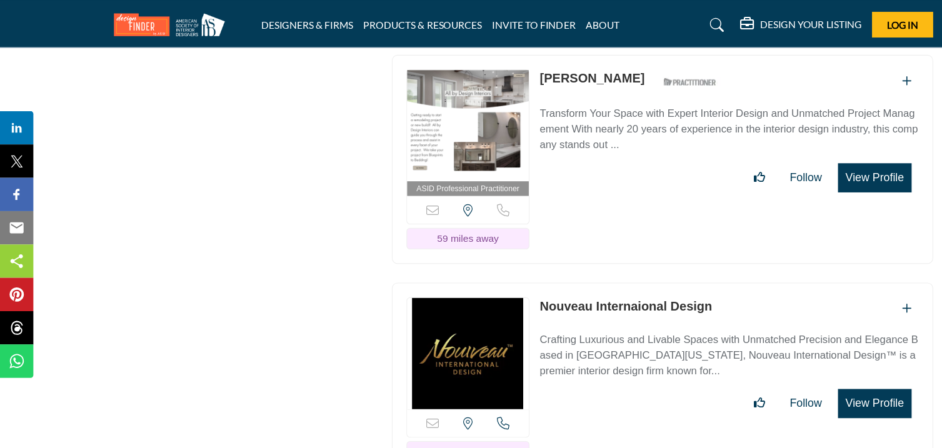
drag, startPoint x: 487, startPoint y: 274, endPoint x: 642, endPoint y: 287, distance: 155.5
click at [642, 287] on div "Sorry, but this listing is on a subscription plan which does not allow users to…" at bounding box center [596, 341] width 487 height 175
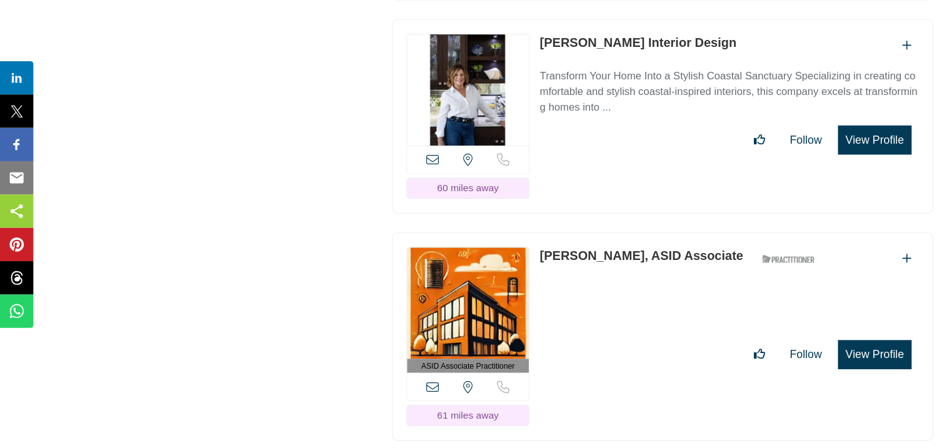
scroll to position [14271, 0]
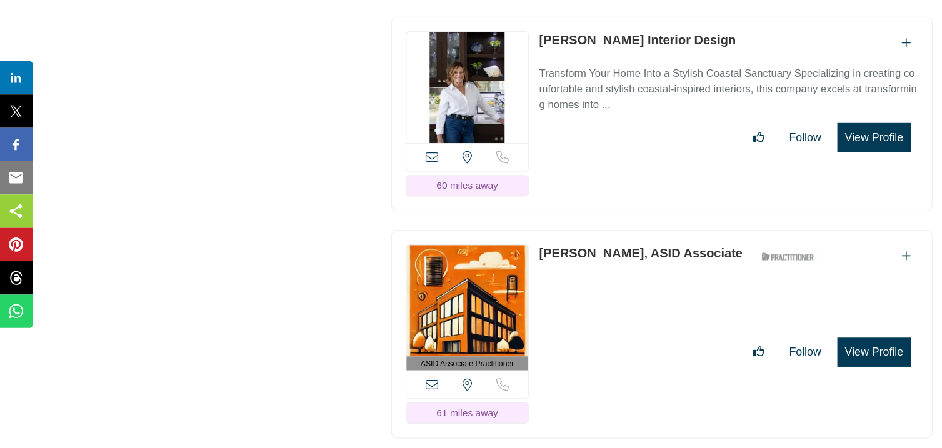
drag, startPoint x: 484, startPoint y: 81, endPoint x: 631, endPoint y: 101, distance: 148.8
click at [631, 101] on div "View the location of this listing" at bounding box center [596, 147] width 487 height 175
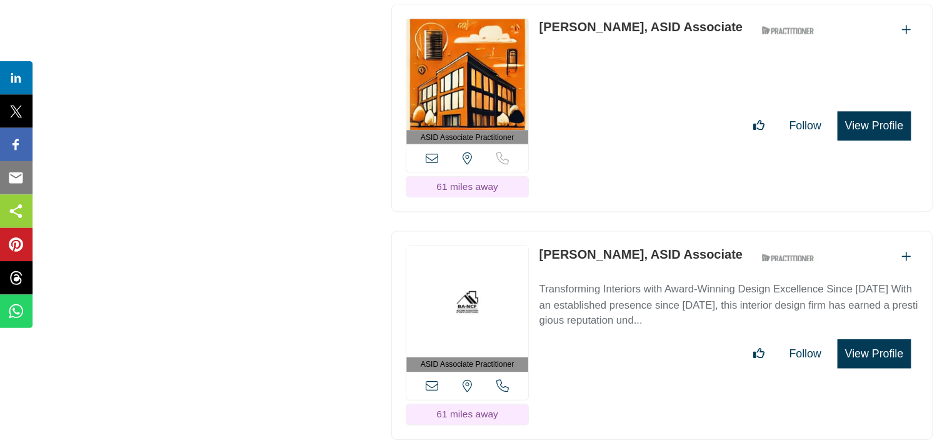
scroll to position [14479, 0]
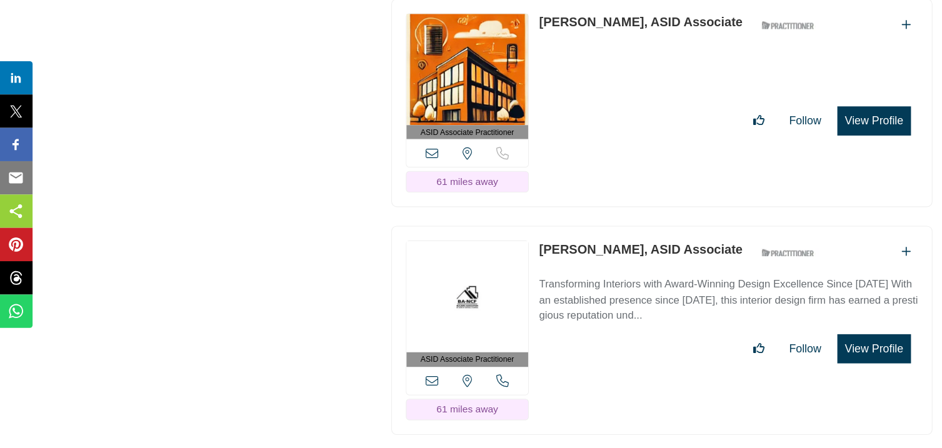
drag, startPoint x: 486, startPoint y: 68, endPoint x: 547, endPoint y: 81, distance: 62.0
click at [547, 81] on div "ASID Associate Practitioner ASID Associate Practitioners have a degree in any m…" at bounding box center [596, 138] width 487 height 188
drag, startPoint x: 487, startPoint y: 273, endPoint x: 579, endPoint y: 292, distance: 93.9
click at [579, 292] on div "ASID Associate Practitioner ASID Associate Practitioners have a degree in any m…" at bounding box center [596, 342] width 487 height 188
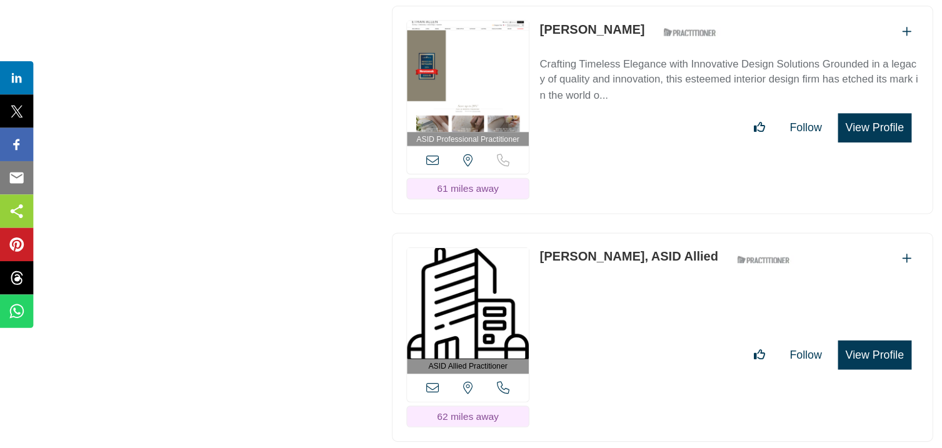
scroll to position [14896, 0]
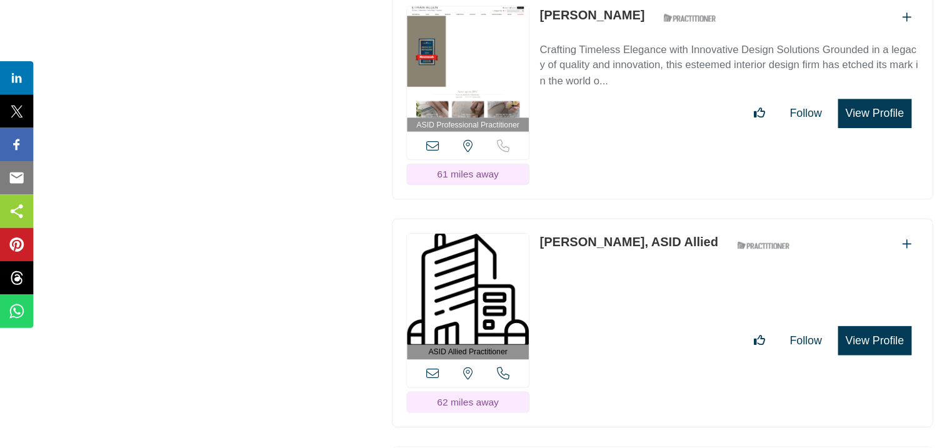
drag, startPoint x: 486, startPoint y: 66, endPoint x: 544, endPoint y: 76, distance: 59.1
click at [544, 76] on div "ASID Professional Practitioner ASID Professional Practitioners have successfull…" at bounding box center [596, 131] width 487 height 188
drag, startPoint x: 485, startPoint y: 268, endPoint x: 578, endPoint y: 286, distance: 94.8
click at [578, 286] on div "ASID Allied Practitioner ASID Allied Practitioners have successfully completed …" at bounding box center [596, 335] width 487 height 188
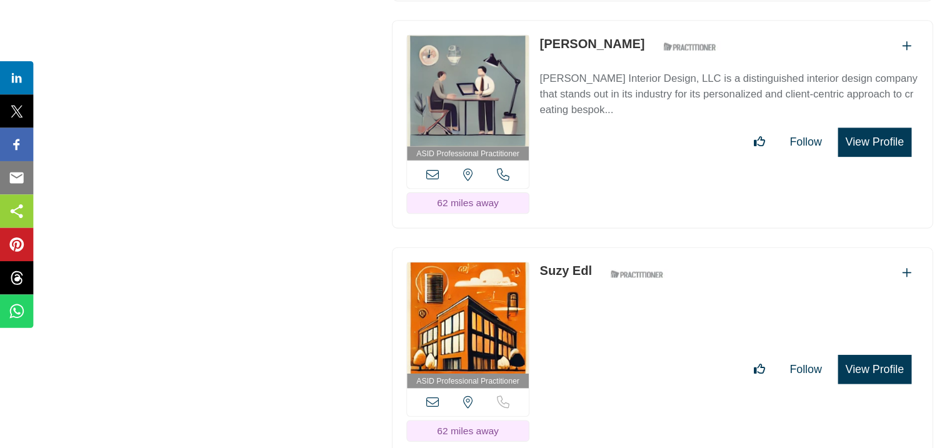
scroll to position [15280, 0]
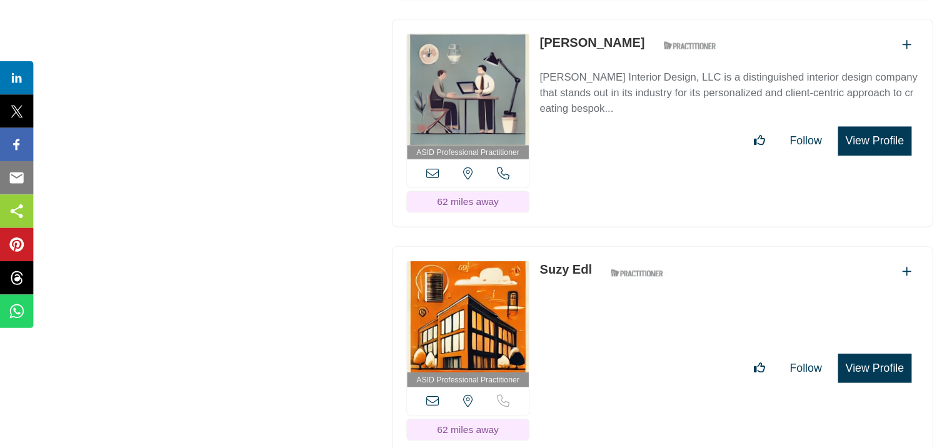
drag, startPoint x: 486, startPoint y: 88, endPoint x: 571, endPoint y: 107, distance: 87.0
click at [571, 107] on div "ASID Professional Practitioner ASID Professional Practitioners have successfull…" at bounding box center [596, 156] width 487 height 188
drag, startPoint x: 487, startPoint y: 295, endPoint x: 528, endPoint y: 307, distance: 42.3
click at [528, 307] on div "ASID Professional Practitioner ASID Professional Practitioners have successfull…" at bounding box center [596, 360] width 487 height 188
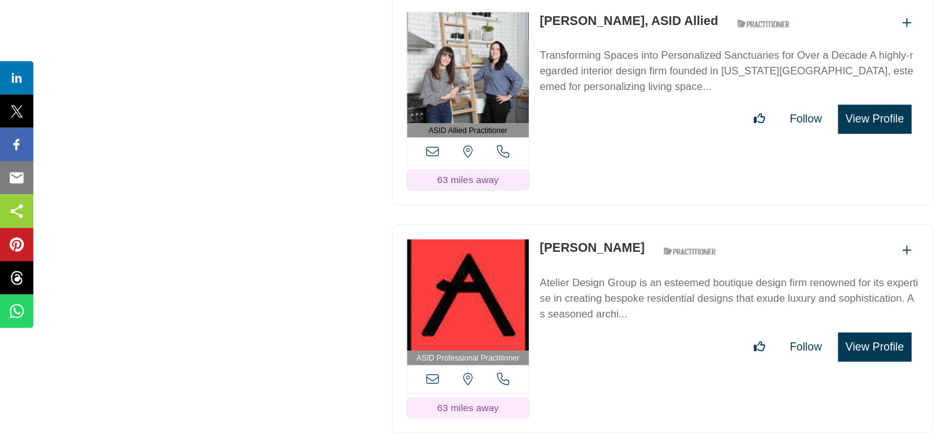
scroll to position [15711, 0]
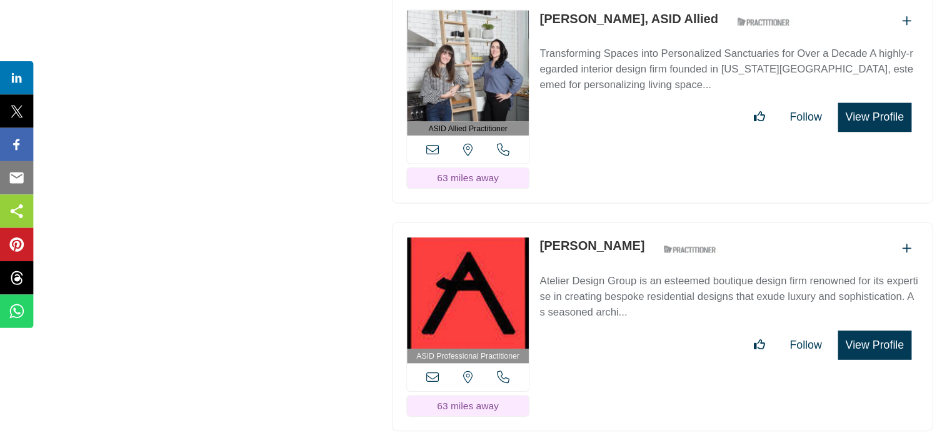
click at [569, 80] on div "ASID Allied Practitioner ASID Allied Practitioners have successfully completed …" at bounding box center [596, 135] width 487 height 188
drag, startPoint x: 487, startPoint y: 275, endPoint x: 568, endPoint y: 286, distance: 81.3
click at [568, 286] on div "ASID Professional Practitioner ASID Professional Practitioners have successfull…" at bounding box center [596, 339] width 487 height 188
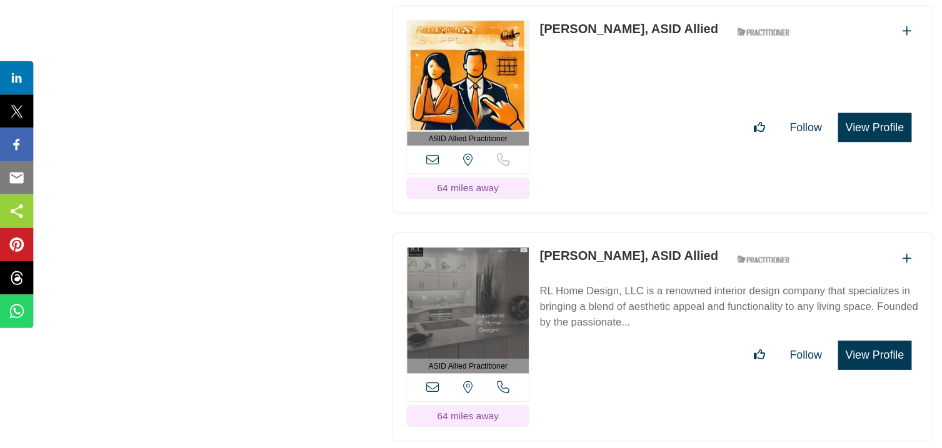
scroll to position [16112, 0]
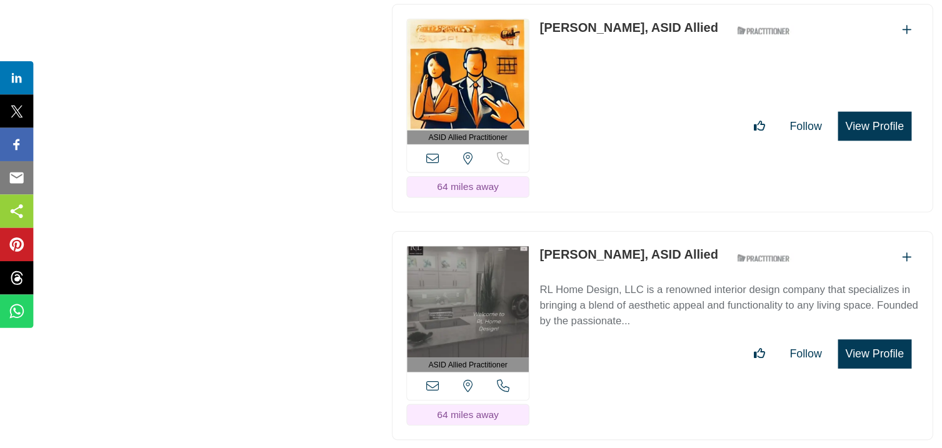
drag, startPoint x: 486, startPoint y: 79, endPoint x: 563, endPoint y: 93, distance: 78.1
click at [563, 93] on div "ASID Allied Practitioner ASID Allied Practitioners have successfully completed …" at bounding box center [596, 143] width 487 height 188
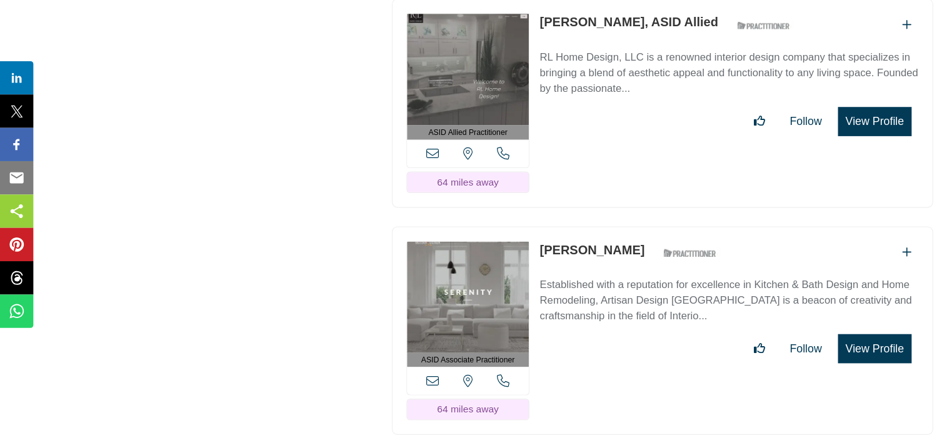
scroll to position [16323, 0]
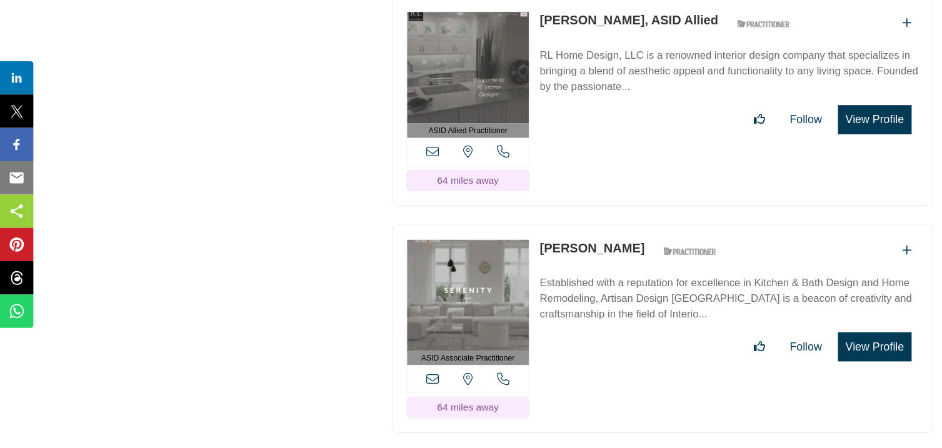
drag, startPoint x: 485, startPoint y: 70, endPoint x: 565, endPoint y: 85, distance: 81.4
click at [565, 85] on div "ASID Allied Practitioner ASID Allied Practitioners have successfully completed …" at bounding box center [596, 136] width 487 height 188
drag, startPoint x: 487, startPoint y: 276, endPoint x: 583, endPoint y: 293, distance: 97.1
click at [583, 293] on div "ASID Associate Practitioner ASID Associate Practitioners have a degree in any m…" at bounding box center [596, 341] width 487 height 188
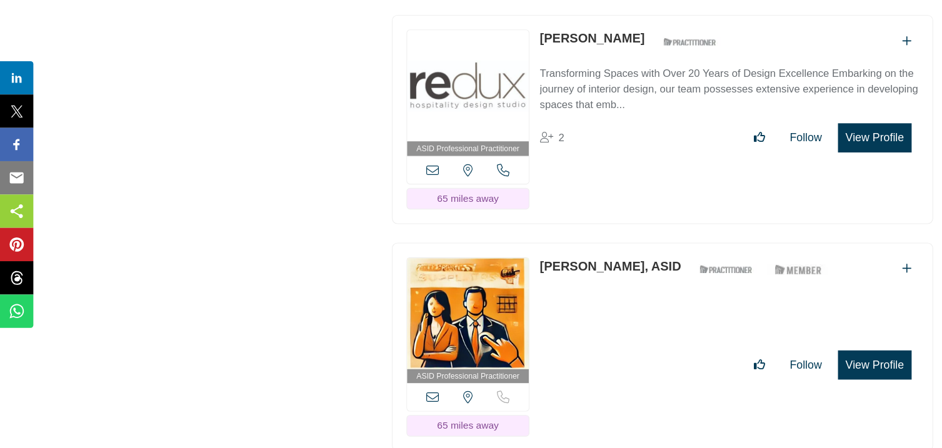
scroll to position [16723, 0]
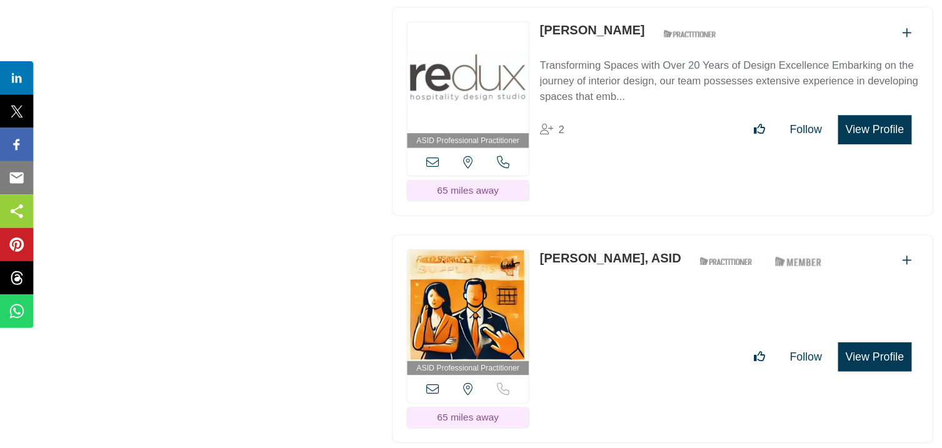
drag, startPoint x: 486, startPoint y: 82, endPoint x: 566, endPoint y: 98, distance: 80.9
click at [566, 98] on div "ASID Professional Practitioner ASID Professional Practitioners have successfull…" at bounding box center [596, 145] width 487 height 188
drag, startPoint x: 486, startPoint y: 289, endPoint x: 545, endPoint y: 303, distance: 60.3
click at [545, 303] on div "ASID Professional Practitioner ASID Professional Practitioners have successfull…" at bounding box center [596, 350] width 487 height 188
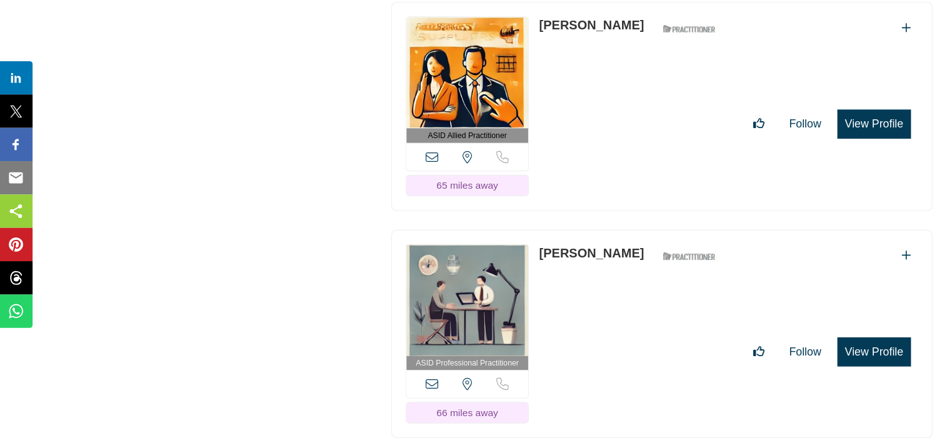
scroll to position [17144, 0]
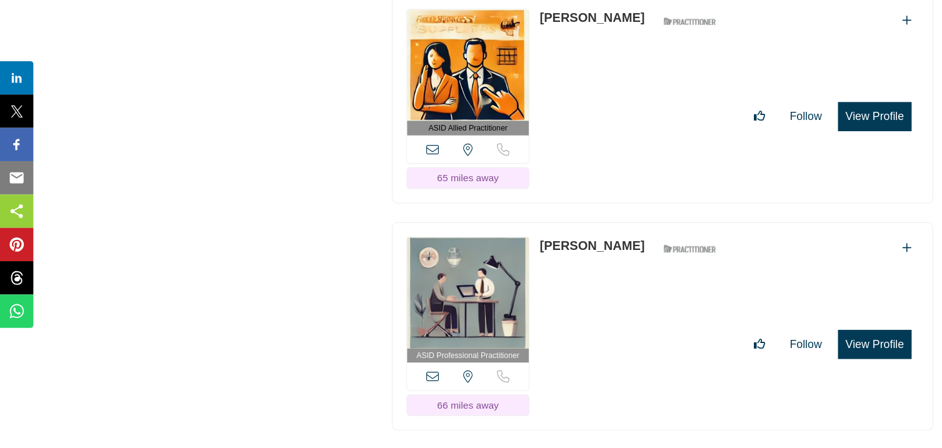
drag, startPoint x: 486, startPoint y: 72, endPoint x: 572, endPoint y: 87, distance: 86.9
click at [572, 87] on div "ASID Allied Practitioner ASID Allied Practitioners have successfully completed …" at bounding box center [596, 134] width 487 height 188
drag, startPoint x: 487, startPoint y: 279, endPoint x: 571, endPoint y: 294, distance: 85.8
click at [571, 294] on div "ASID Professional Practitioner ASID Professional Practitioners have successfull…" at bounding box center [596, 339] width 487 height 188
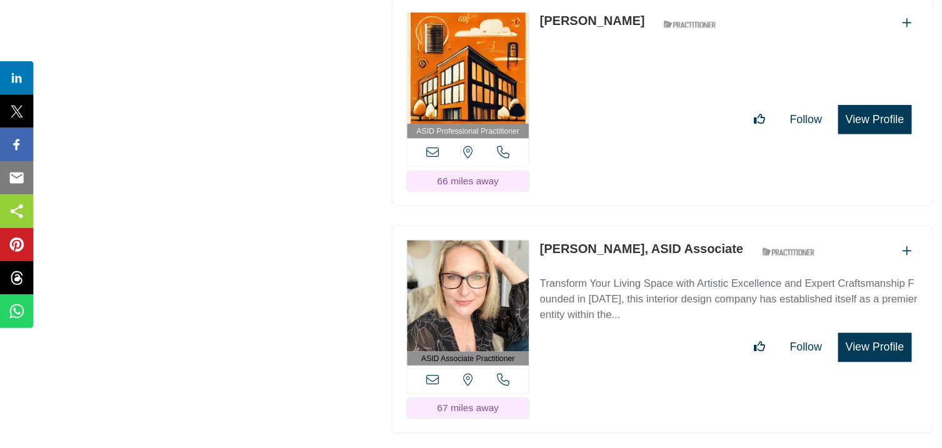
scroll to position [17563, 0]
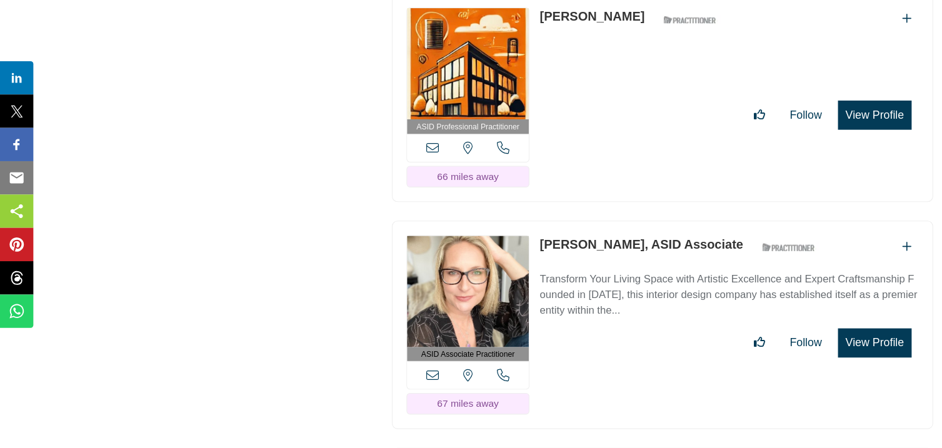
drag, startPoint x: 485, startPoint y: 71, endPoint x: 564, endPoint y: 94, distance: 82.5
click at [564, 94] on div "ASID Professional Practitioner ASID Professional Practitioners have successfull…" at bounding box center [596, 133] width 487 height 188
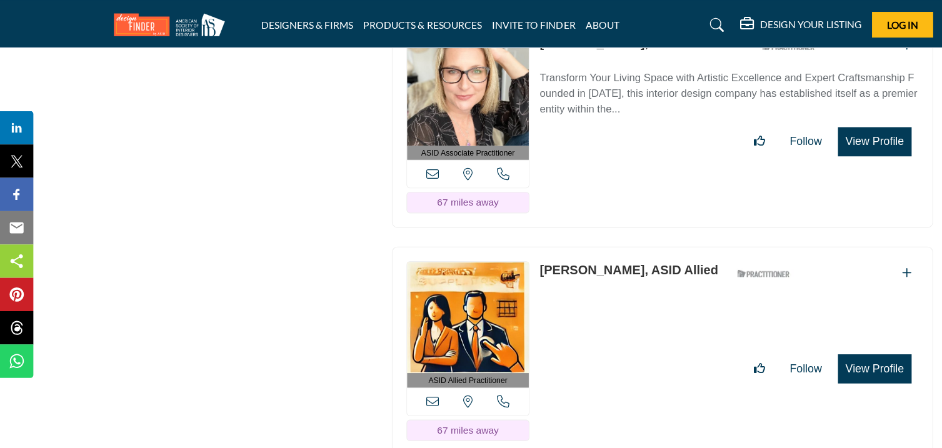
scroll to position [17786, 0]
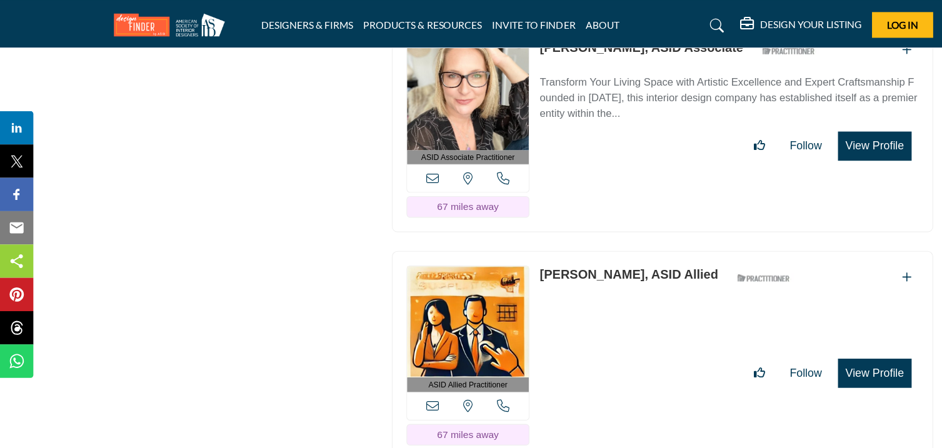
drag, startPoint x: 488, startPoint y: 56, endPoint x: 536, endPoint y: 72, distance: 51.2
click at [536, 72] on div "ASID Associate Practitioner ASID Associate Practitioners have a degree in any m…" at bounding box center [596, 115] width 487 height 188
drag, startPoint x: 484, startPoint y: 263, endPoint x: 609, endPoint y: 279, distance: 126.1
click at [609, 279] on div "ASID Allied Practitioner ASID Allied Practitioners have successfully completed …" at bounding box center [596, 320] width 487 height 188
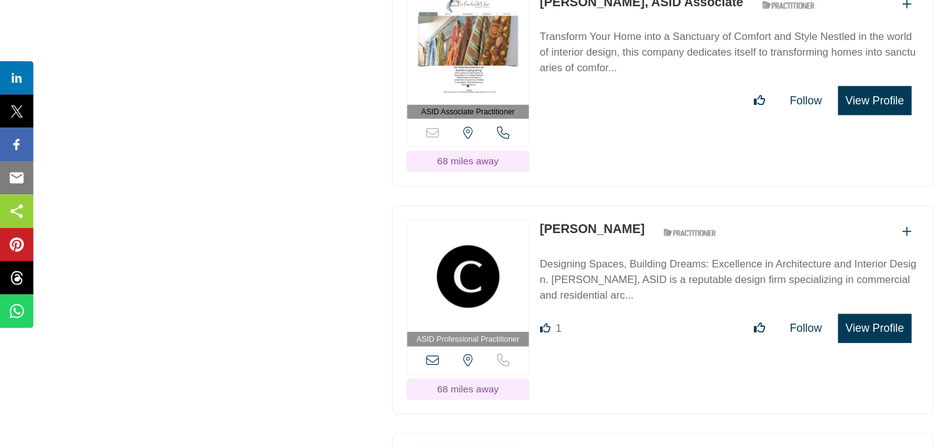
scroll to position [18191, 0]
drag, startPoint x: 488, startPoint y: 62, endPoint x: 546, endPoint y: 79, distance: 60.7
click at [546, 79] on div "ASID Associate Practitioner ASID Associate Practitioners have a degree in any m…" at bounding box center [596, 119] width 487 height 188
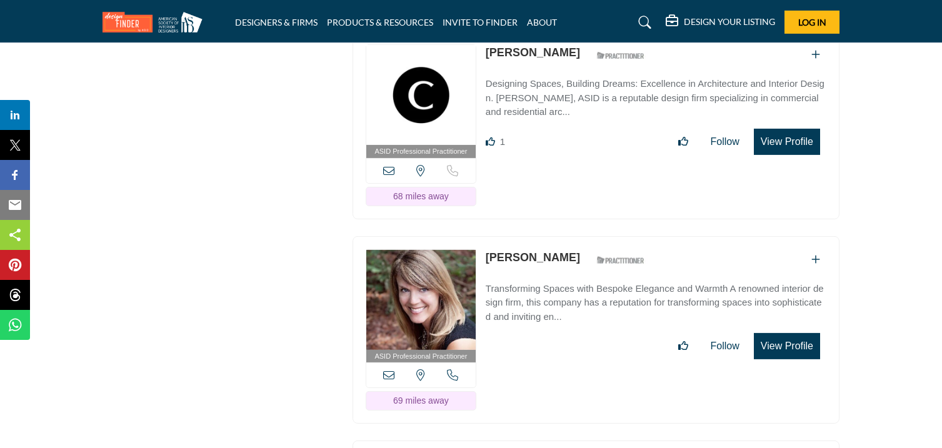
scroll to position [18391, 0]
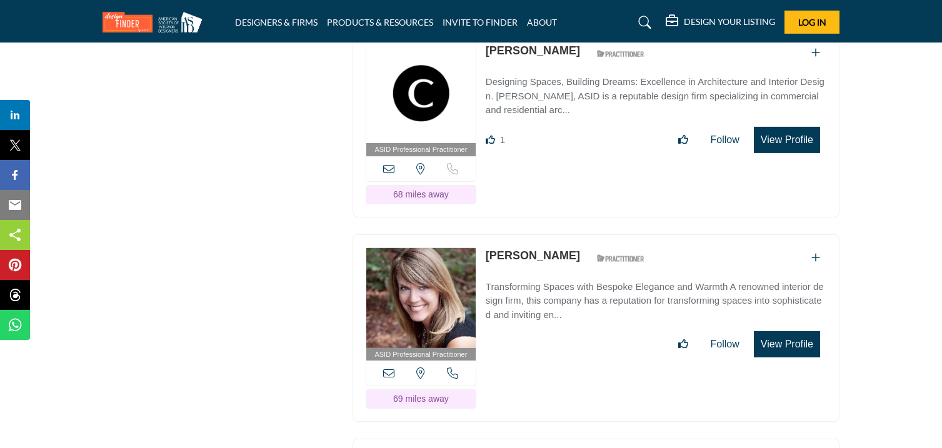
drag, startPoint x: 487, startPoint y: 65, endPoint x: 570, endPoint y: 83, distance: 85.1
click at [570, 83] on div "ASID Professional Practitioner ASID Professional Practitioners have successfull…" at bounding box center [596, 123] width 487 height 188
drag, startPoint x: 487, startPoint y: 277, endPoint x: 541, endPoint y: 291, distance: 56.2
click at [541, 291] on div "ASID Professional Practitioner ASID Professional Practitioners have successfull…" at bounding box center [596, 328] width 487 height 188
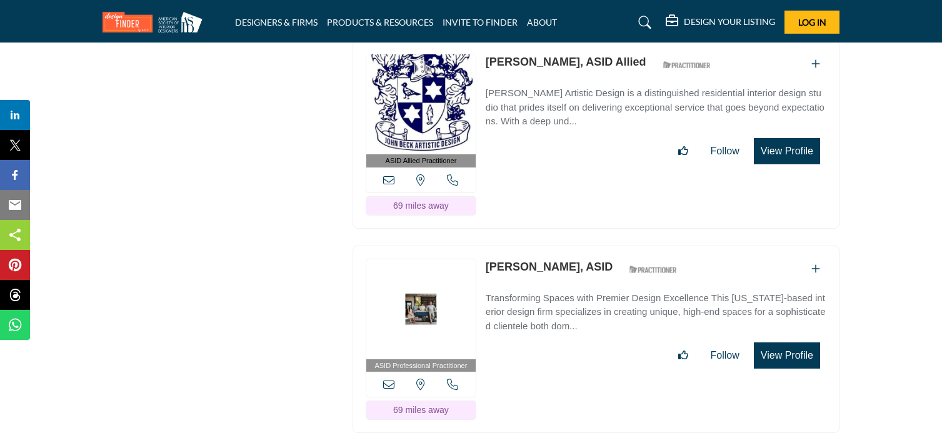
scroll to position [18791, 0]
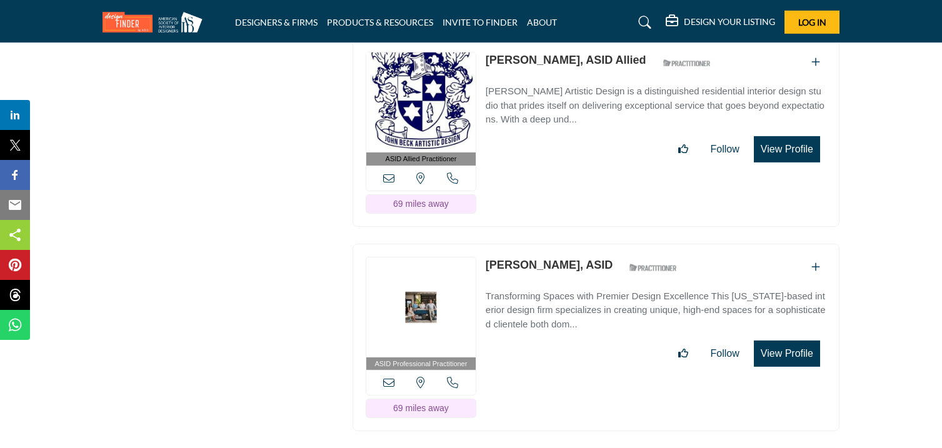
drag, startPoint x: 486, startPoint y: 78, endPoint x: 537, endPoint y: 94, distance: 53.8
click at [537, 94] on div "ASID Allied Practitioner ASID Allied Practitioners have successfully completed …" at bounding box center [596, 133] width 487 height 188
drag, startPoint x: 486, startPoint y: 283, endPoint x: 569, endPoint y: 299, distance: 84.7
click at [569, 299] on div "ASID Professional Practitioner ASID Professional Practitioners have successfull…" at bounding box center [596, 338] width 487 height 188
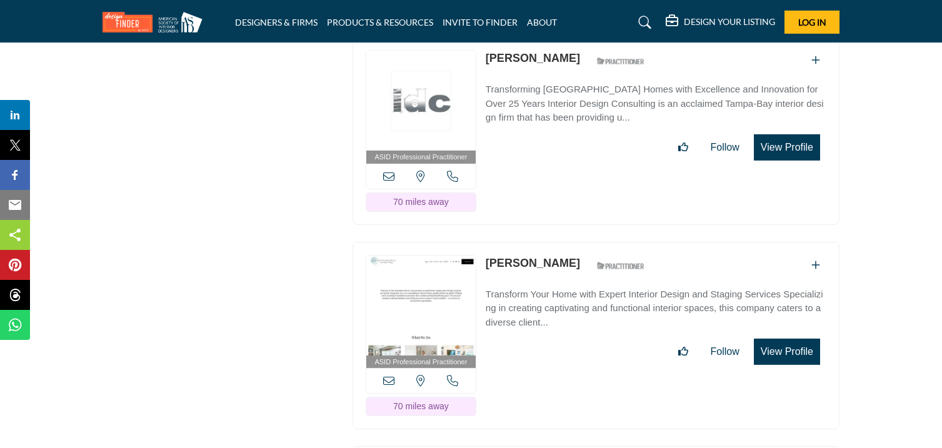
scroll to position [19203, 0]
drag, startPoint x: 488, startPoint y: 76, endPoint x: 613, endPoint y: 95, distance: 126.4
click at [613, 95] on div "ASID Professional Practitioner ASID Professional Practitioners have successfull…" at bounding box center [596, 130] width 487 height 188
drag, startPoint x: 486, startPoint y: 283, endPoint x: 578, endPoint y: 294, distance: 92.6
click at [578, 294] on div "ASID Professional Practitioner ASID Professional Practitioners have successfull…" at bounding box center [596, 335] width 487 height 188
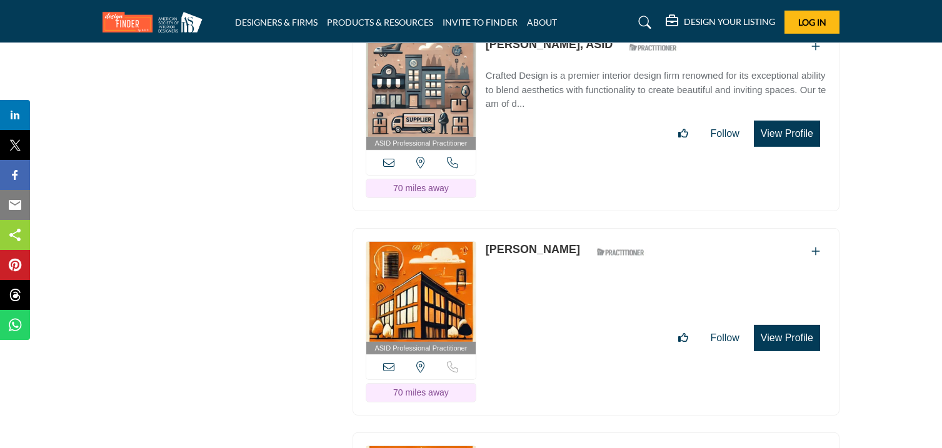
scroll to position [19626, 0]
drag, startPoint x: 486, startPoint y: 61, endPoint x: 552, endPoint y: 78, distance: 67.6
click at [552, 78] on div "ASID Professional Practitioner ASID Professional Practitioners have successfull…" at bounding box center [596, 117] width 487 height 188
drag, startPoint x: 485, startPoint y: 270, endPoint x: 541, endPoint y: 282, distance: 56.9
click at [541, 282] on div "ASID Professional Practitioner ASID Professional Practitioners have successfull…" at bounding box center [596, 322] width 487 height 188
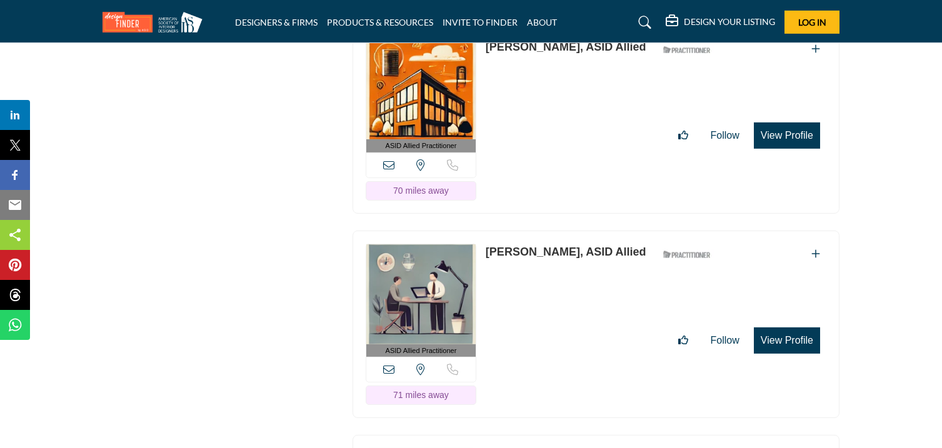
scroll to position [20021, 0]
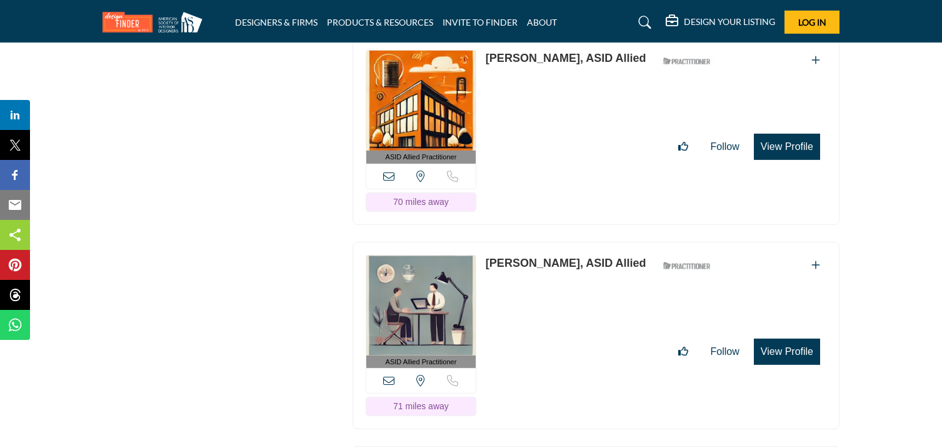
drag, startPoint x: 487, startPoint y: 79, endPoint x: 544, endPoint y: 101, distance: 60.9
click at [544, 101] on div "ASID Allied Practitioner ASID Allied Practitioners have successfully completed …" at bounding box center [596, 131] width 487 height 188
drag, startPoint x: 486, startPoint y: 287, endPoint x: 560, endPoint y: 303, distance: 75.5
click at [560, 303] on div "ASID Allied Practitioner ASID Allied Practitioners have successfully completed …" at bounding box center [596, 336] width 487 height 188
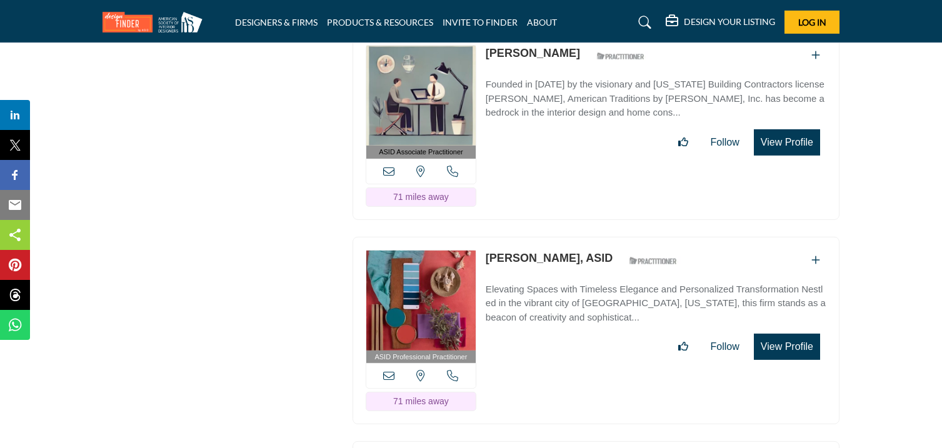
scroll to position [20435, 0]
drag, startPoint x: 484, startPoint y: 77, endPoint x: 542, endPoint y: 96, distance: 60.5
click at [542, 96] on div "ASID Associate Practitioner ASID Associate Practitioners have a degree in any m…" at bounding box center [596, 127] width 487 height 188
drag, startPoint x: 488, startPoint y: 283, endPoint x: 554, endPoint y: 303, distance: 69.2
click at [554, 303] on div "ASID Professional Practitioner ASID Professional Practitioners have successfull…" at bounding box center [596, 332] width 487 height 188
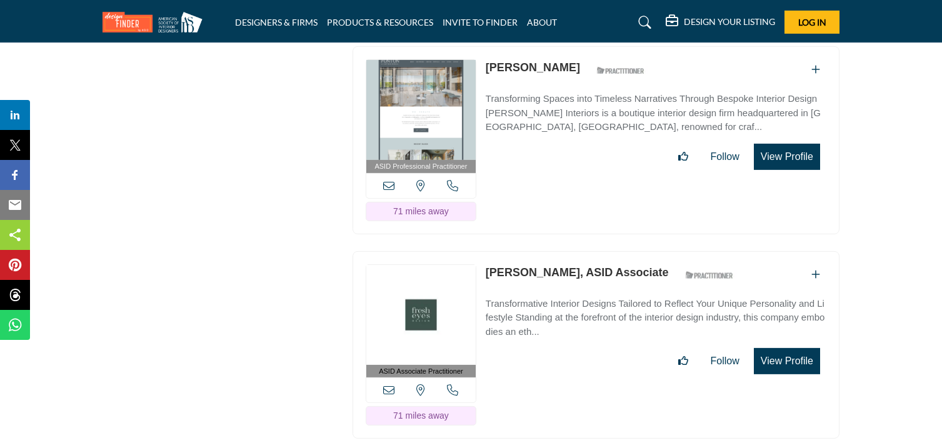
scroll to position [20834, 0]
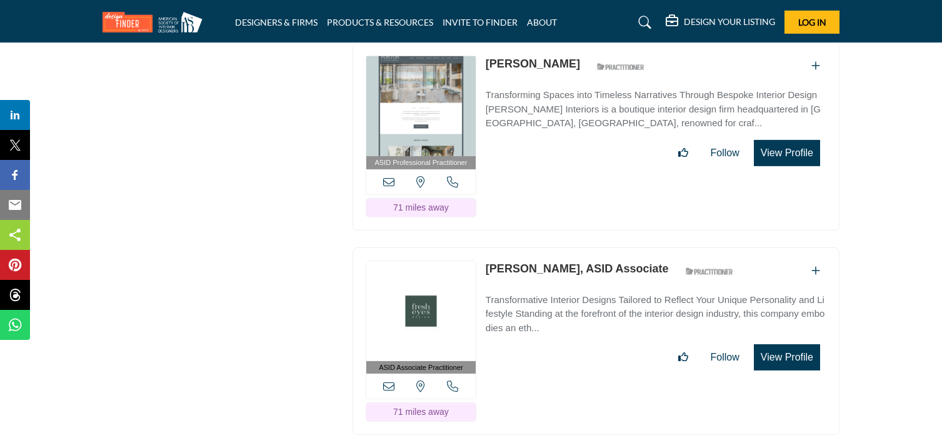
drag, startPoint x: 486, startPoint y: 88, endPoint x: 548, endPoint y: 106, distance: 64.1
click at [548, 106] on div "ASID Professional Practitioner ASID Professional Practitioners have successfull…" at bounding box center [596, 137] width 487 height 188
drag, startPoint x: 486, startPoint y: 290, endPoint x: 555, endPoint y: 309, distance: 71.4
click at [555, 309] on div "ASID Associate Practitioner ASID Associate Practitioners have a degree in any m…" at bounding box center [596, 342] width 487 height 188
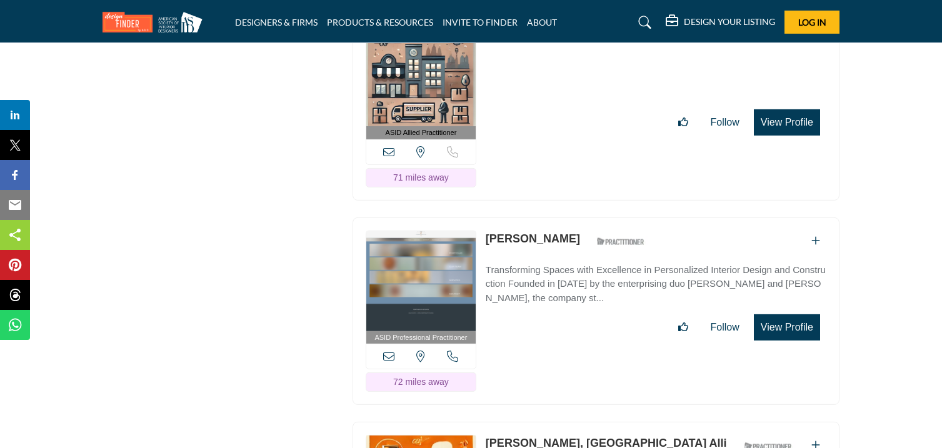
scroll to position [21275, 0]
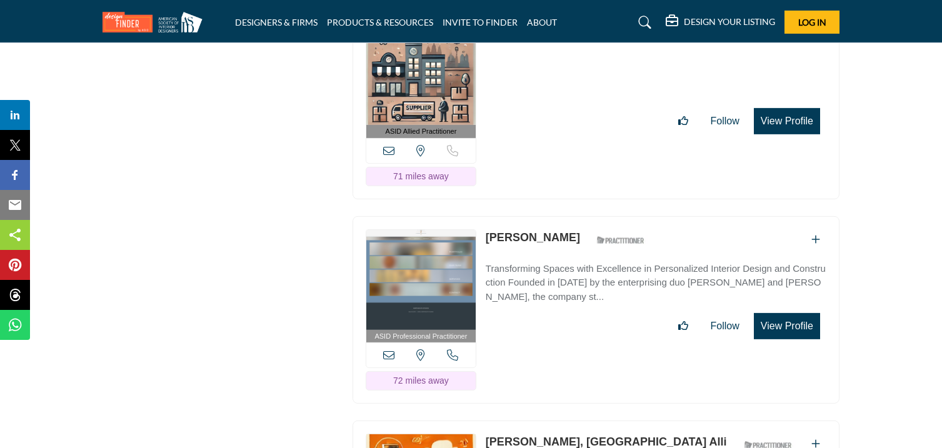
drag, startPoint x: 482, startPoint y: 58, endPoint x: 604, endPoint y: 74, distance: 123.0
click at [604, 74] on div "ASID Allied Practitioner ASID Allied Practitioners have successfully completed …" at bounding box center [596, 105] width 487 height 188
drag, startPoint x: 486, startPoint y: 265, endPoint x: 554, endPoint y: 282, distance: 69.6
click at [554, 282] on div "ASID Professional Practitioner ASID Professional Practitioners have successfull…" at bounding box center [596, 310] width 487 height 188
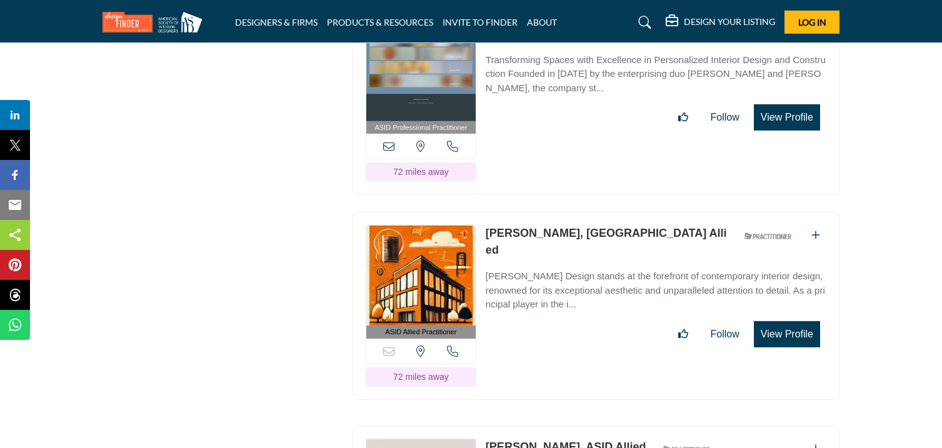
scroll to position [21487, 0]
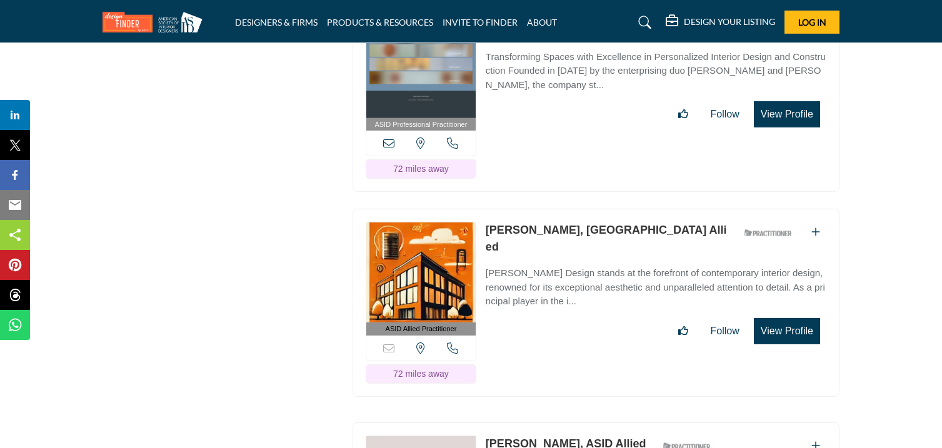
drag, startPoint x: 484, startPoint y: 257, endPoint x: 566, endPoint y: 279, distance: 85.4
click at [566, 279] on div "ASID Allied Practitioner ASID Allied Practitioners have successfully completed …" at bounding box center [596, 303] width 487 height 188
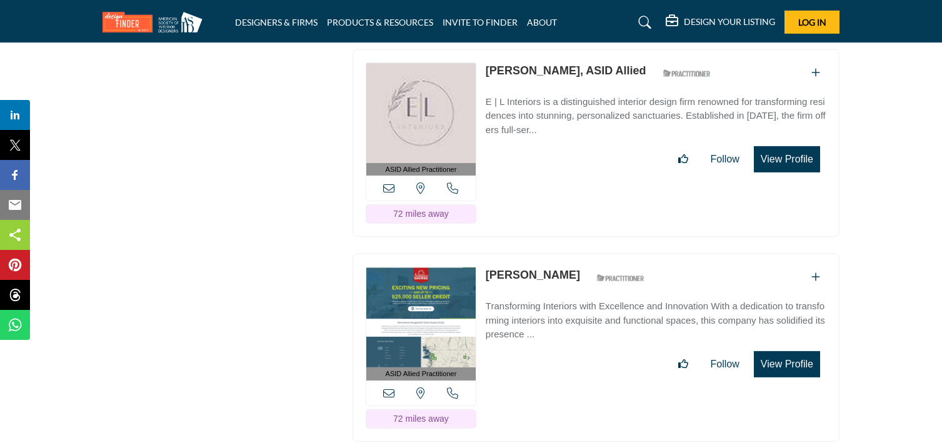
scroll to position [21861, 0]
drag, startPoint x: 485, startPoint y: 96, endPoint x: 544, endPoint y: 119, distance: 63.4
click at [544, 119] on div "ASID Allied Practitioner ASID Allied Practitioners have successfully completed …" at bounding box center [596, 143] width 487 height 188
drag, startPoint x: 484, startPoint y: 304, endPoint x: 562, endPoint y: 324, distance: 80.0
click at [562, 324] on div "ASID Allied Practitioner ASID Allied Practitioners have successfully completed …" at bounding box center [596, 347] width 487 height 188
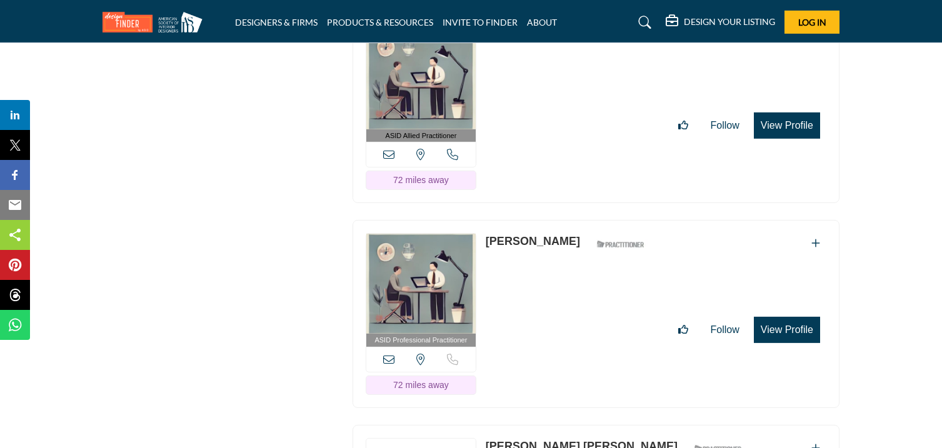
scroll to position [22305, 0]
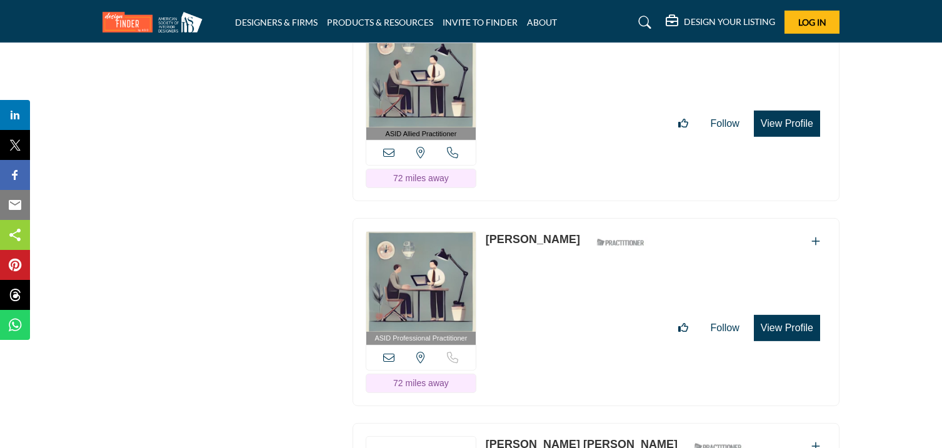
drag, startPoint x: 486, startPoint y: 63, endPoint x: 541, endPoint y: 82, distance: 58.9
click at [541, 82] on div "ASID Allied Practitioner ASID Allied Practitioners have successfully completed …" at bounding box center [596, 108] width 487 height 188
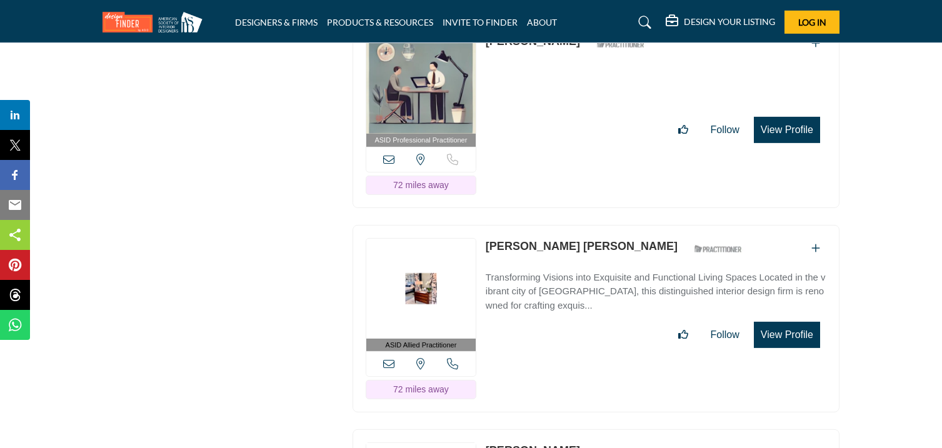
scroll to position [22512, 0]
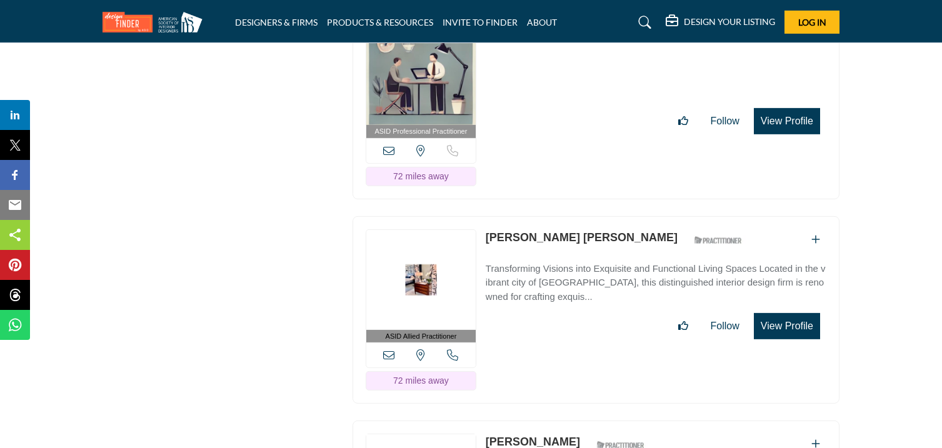
drag, startPoint x: 486, startPoint y: 65, endPoint x: 566, endPoint y: 83, distance: 82.6
click at [566, 83] on div "ASID Professional Practitioner ASID Professional Practitioners have successfull…" at bounding box center [596, 105] width 487 height 188
drag, startPoint x: 486, startPoint y: 268, endPoint x: 566, endPoint y: 284, distance: 80.9
click at [566, 284] on div "ASID Allied Practitioner ASID Allied Practitioners have successfully completed …" at bounding box center [596, 310] width 487 height 188
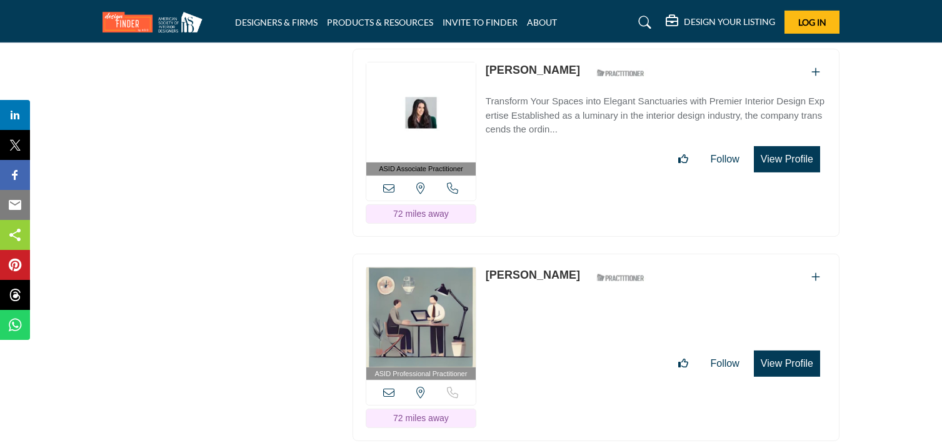
scroll to position [22914, 0]
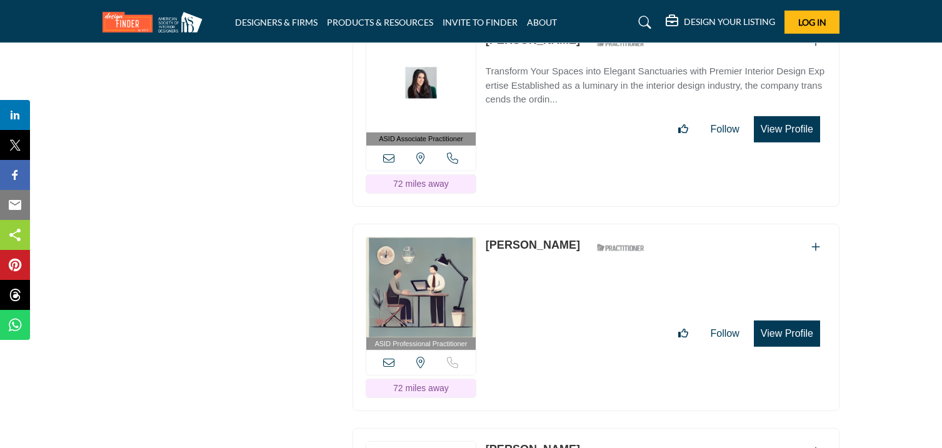
drag, startPoint x: 486, startPoint y: 71, endPoint x: 538, endPoint y: 84, distance: 53.7
click at [538, 84] on div "ASID Associate Practitioner ASID Associate Practitioners have a degree in any m…" at bounding box center [596, 113] width 487 height 188
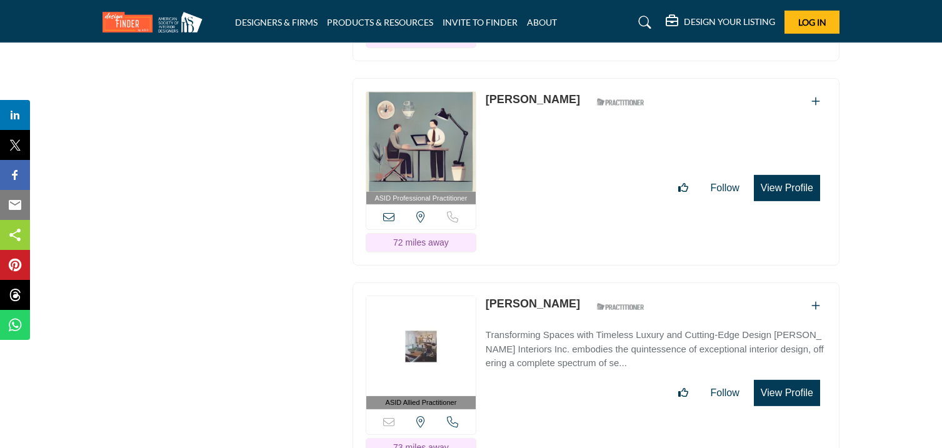
scroll to position [23077, 0]
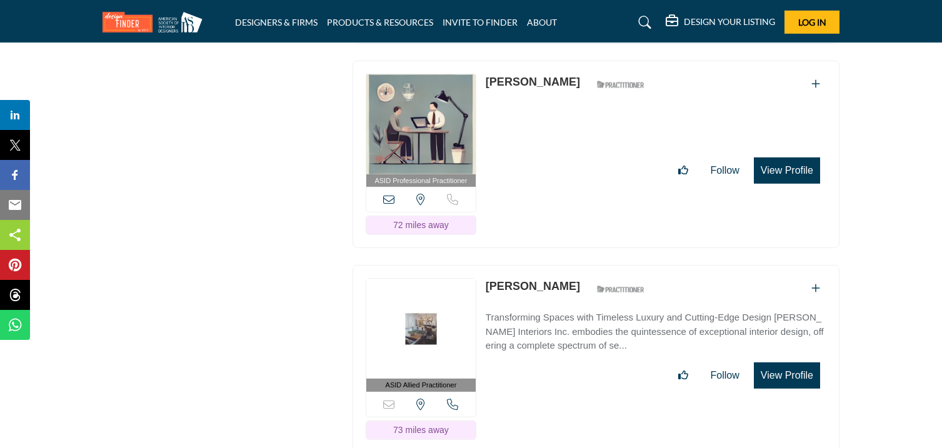
drag, startPoint x: 486, startPoint y: 112, endPoint x: 558, endPoint y: 133, distance: 74.8
click at [558, 133] on div "ASID Professional Practitioner ASID Professional Practitioners have successfull…" at bounding box center [596, 155] width 487 height 188
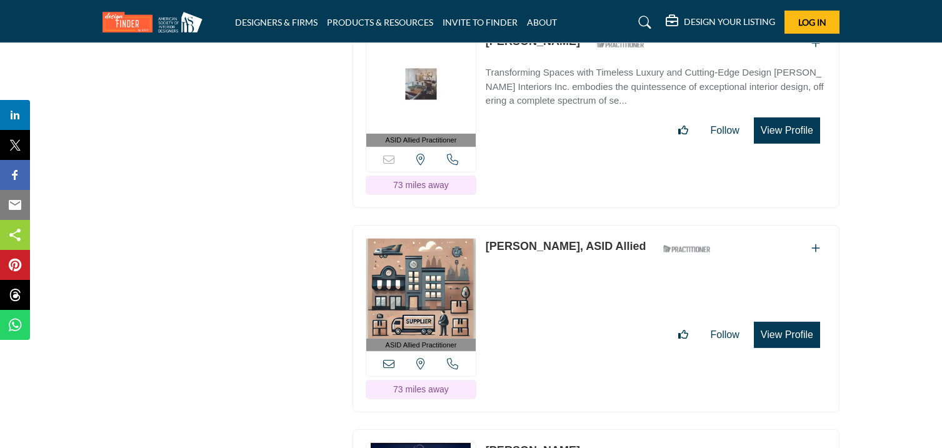
scroll to position [23321, 0]
drag, startPoint x: 486, startPoint y: 74, endPoint x: 556, endPoint y: 91, distance: 72.2
click at [556, 91] on div "ASID Allied Practitioner ASID Allied Practitioners have successfully completed …" at bounding box center [596, 115] width 487 height 188
drag, startPoint x: 486, startPoint y: 281, endPoint x: 583, endPoint y: 301, distance: 99.5
click at [583, 301] on div "ASID Allied Practitioner ASID Allied Practitioners have successfully completed …" at bounding box center [596, 320] width 487 height 188
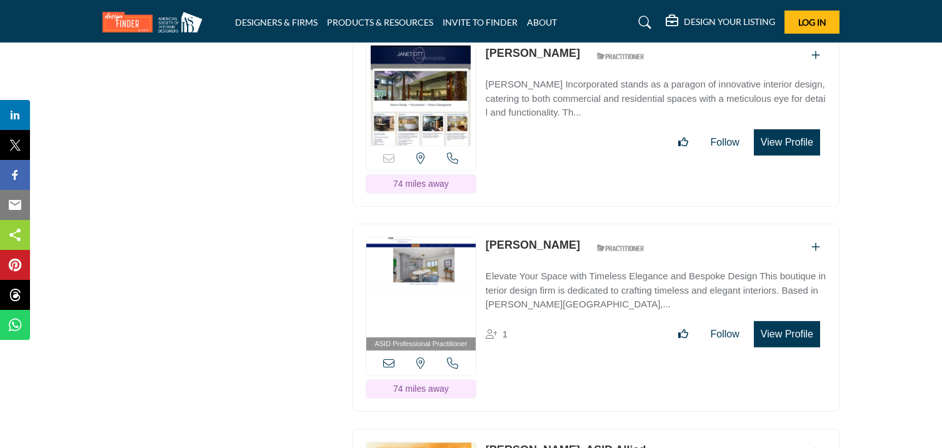
scroll to position [23721, 0]
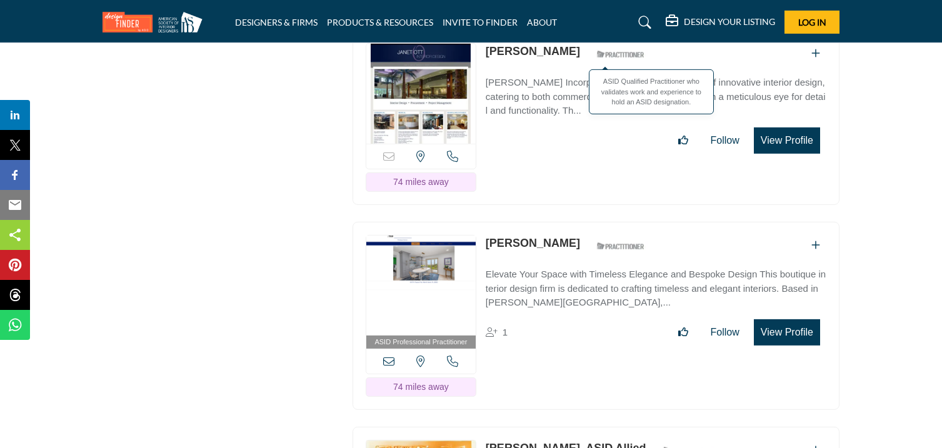
drag, startPoint x: 488, startPoint y: 83, endPoint x: 546, endPoint y: 103, distance: 61.7
click at [546, 103] on div "Sorry, but this listing is on a subscription plan which does not allow users to…" at bounding box center [596, 117] width 487 height 175
drag, startPoint x: 488, startPoint y: 279, endPoint x: 576, endPoint y: 295, distance: 90.1
click at [576, 295] on div "ASID Professional Practitioner ASID Professional Practitioners have successfull…" at bounding box center [596, 316] width 487 height 188
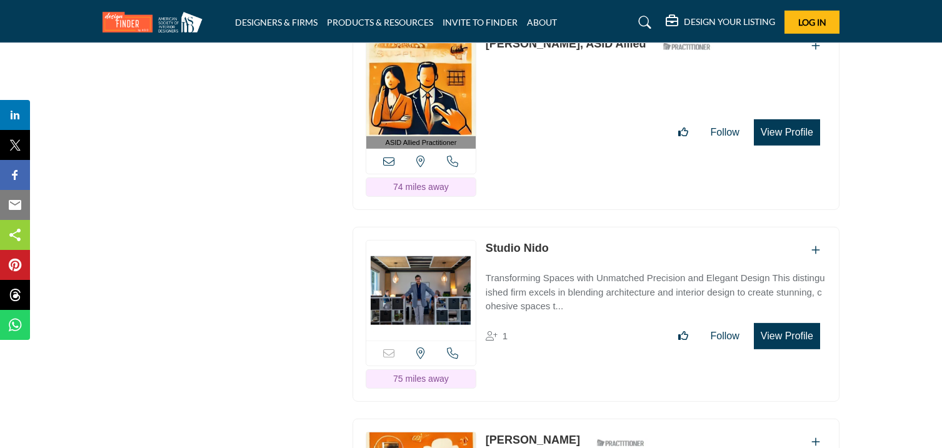
scroll to position [24128, 0]
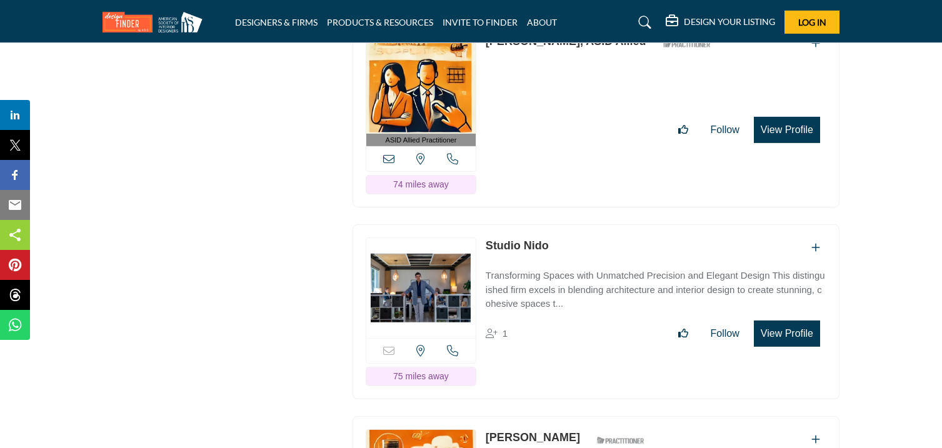
click at [566, 98] on div "ASID Allied Practitioner ASID Allied Practitioners have successfully completed …" at bounding box center [596, 114] width 487 height 188
drag, startPoint x: 485, startPoint y: 74, endPoint x: 577, endPoint y: 87, distance: 92.7
click at [577, 87] on div "ASID Allied Practitioner ASID Allied Practitioners have successfully completed …" at bounding box center [596, 114] width 487 height 188
drag, startPoint x: 483, startPoint y: 281, endPoint x: 544, endPoint y: 296, distance: 63.2
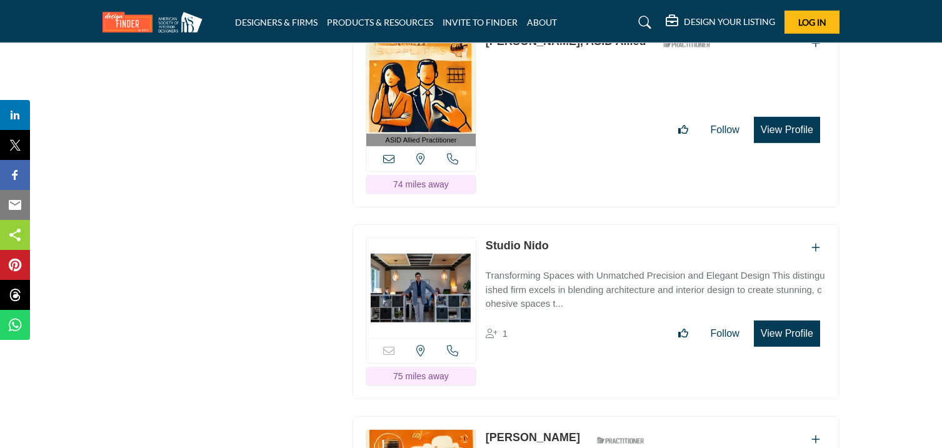
click at [544, 296] on div "Sorry, but this listing is on a subscription plan which does not allow users to…" at bounding box center [596, 311] width 487 height 175
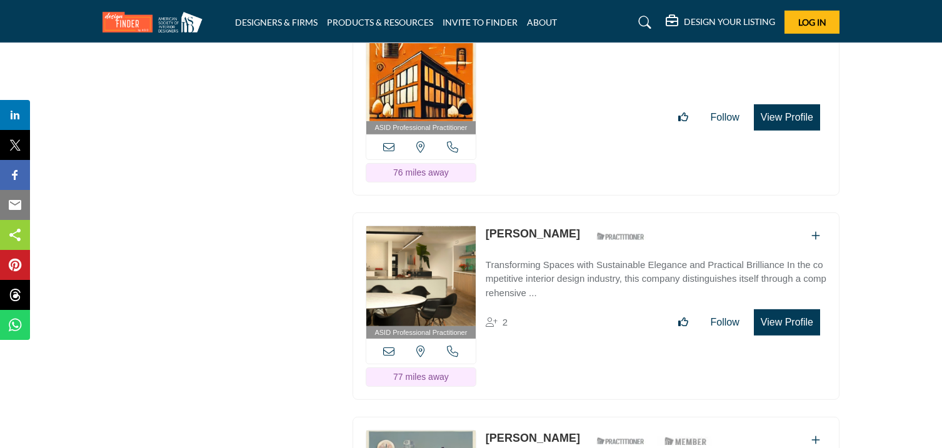
scroll to position [24541, 0]
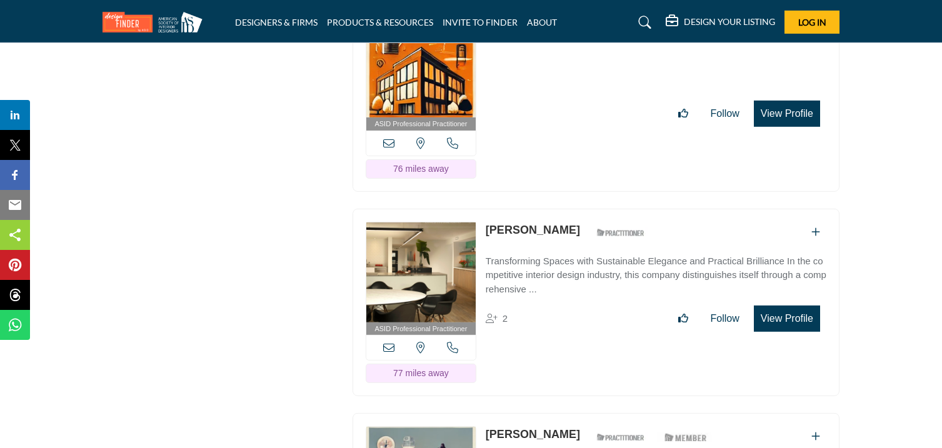
drag, startPoint x: 486, startPoint y: 59, endPoint x: 539, endPoint y: 78, distance: 56.5
click at [539, 78] on div "ASID Professional Practitioner ASID Professional Practitioners have successfull…" at bounding box center [596, 98] width 487 height 188
drag, startPoint x: 487, startPoint y: 268, endPoint x: 566, endPoint y: 281, distance: 80.5
click at [566, 281] on div "ASID Professional Practitioner ASID Professional Practitioners have successfull…" at bounding box center [596, 303] width 487 height 188
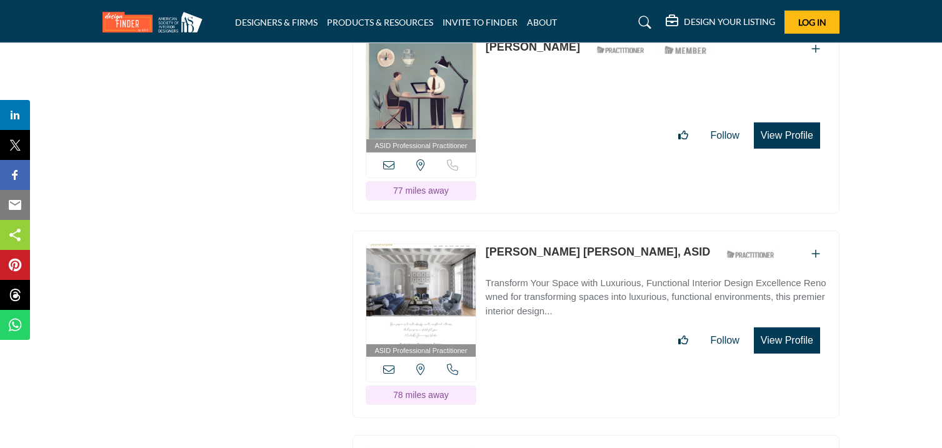
scroll to position [24931, 0]
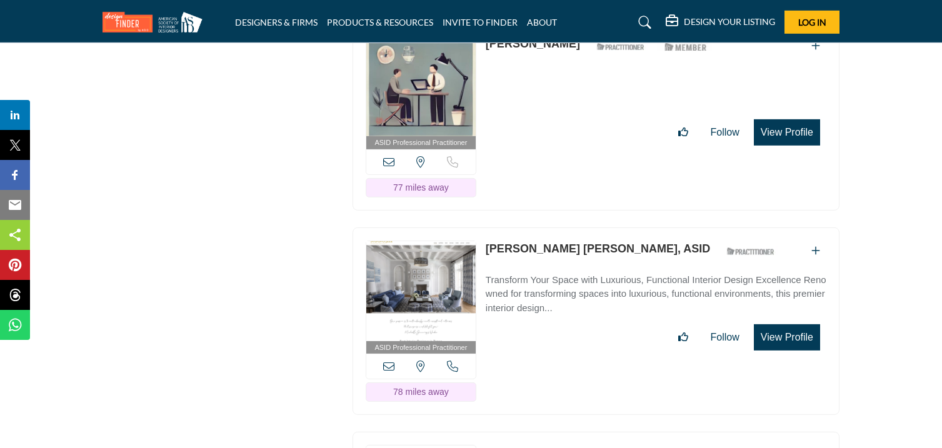
click at [484, 77] on div "ASID Professional Practitioner ASID Professional Practitioners have successfull…" at bounding box center [596, 117] width 487 height 188
drag, startPoint x: 484, startPoint y: 78, endPoint x: 557, endPoint y: 101, distance: 75.9
click at [557, 101] on div "ASID Professional Practitioner ASID Professional Practitioners have successfull…" at bounding box center [596, 117] width 487 height 188
drag, startPoint x: 484, startPoint y: 286, endPoint x: 613, endPoint y: 307, distance: 129.8
click at [613, 307] on div "ASID Professional Practitioner ASID Professional Practitioners have successfull…" at bounding box center [596, 322] width 487 height 188
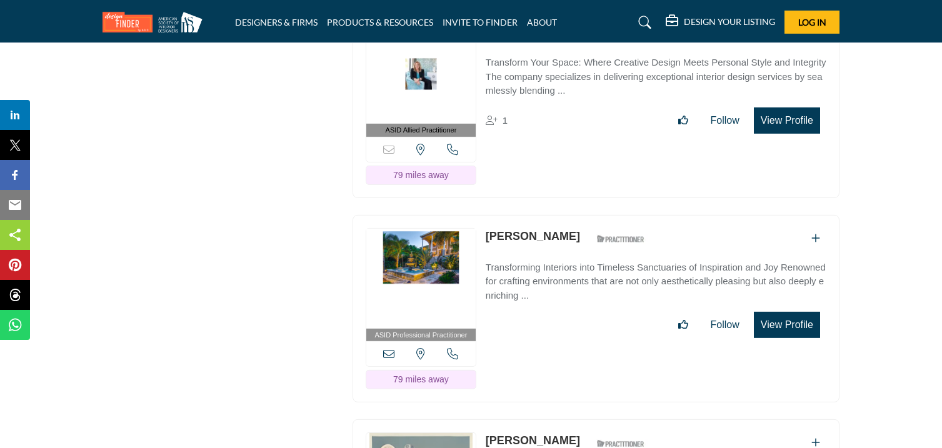
scroll to position [25355, 0]
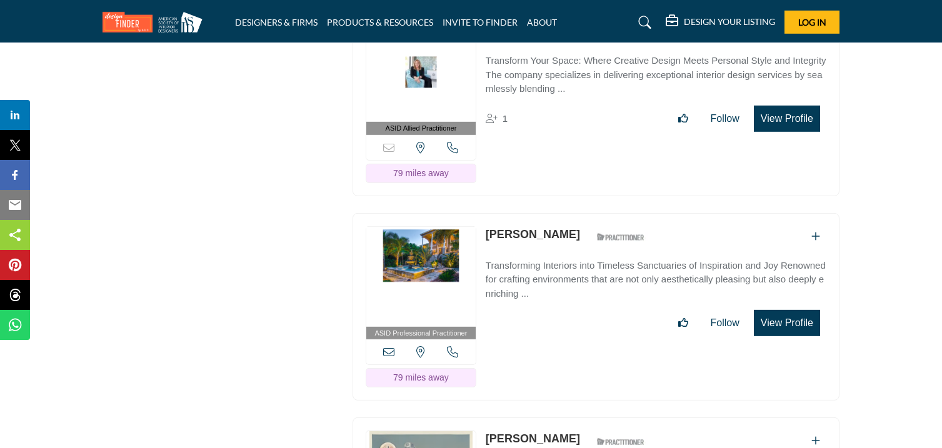
drag, startPoint x: 485, startPoint y: 69, endPoint x: 586, endPoint y: 86, distance: 102.0
click at [586, 86] on div "ASID Allied Practitioner ASID Allied Practitioners have successfully completed …" at bounding box center [596, 102] width 487 height 188
drag, startPoint x: 486, startPoint y: 276, endPoint x: 549, endPoint y: 291, distance: 64.4
click at [549, 291] on div "ASID Professional Practitioner ASID Professional Practitioners have successfull…" at bounding box center [596, 307] width 487 height 188
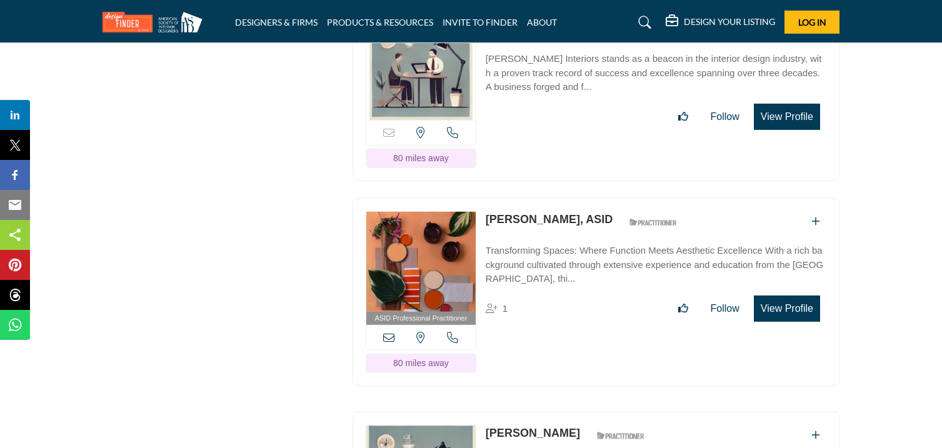
scroll to position [25771, 0]
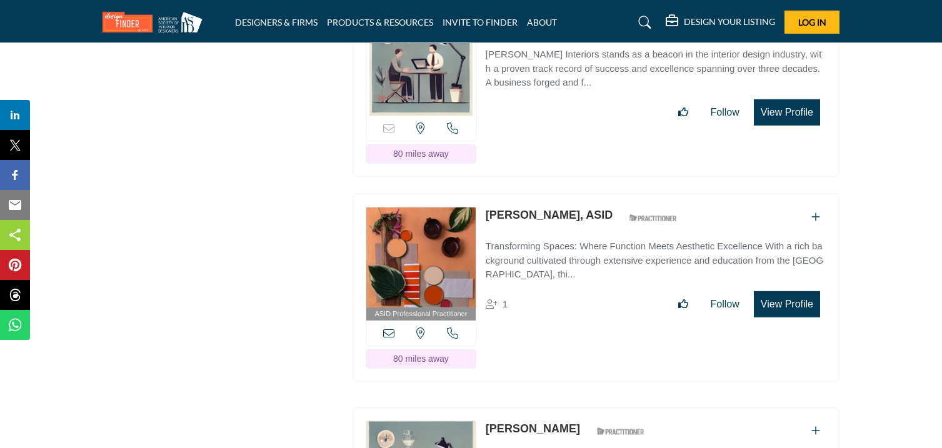
drag, startPoint x: 489, startPoint y: 61, endPoint x: 582, endPoint y: 85, distance: 95.5
click at [582, 85] on div "Sorry, but this listing is on a subscription plan which does not allow users to…" at bounding box center [596, 89] width 487 height 175
drag, startPoint x: 485, startPoint y: 63, endPoint x: 582, endPoint y: 79, distance: 98.2
click at [582, 79] on div "Sorry, but this listing is on a subscription plan which does not allow users to…" at bounding box center [596, 89] width 487 height 175
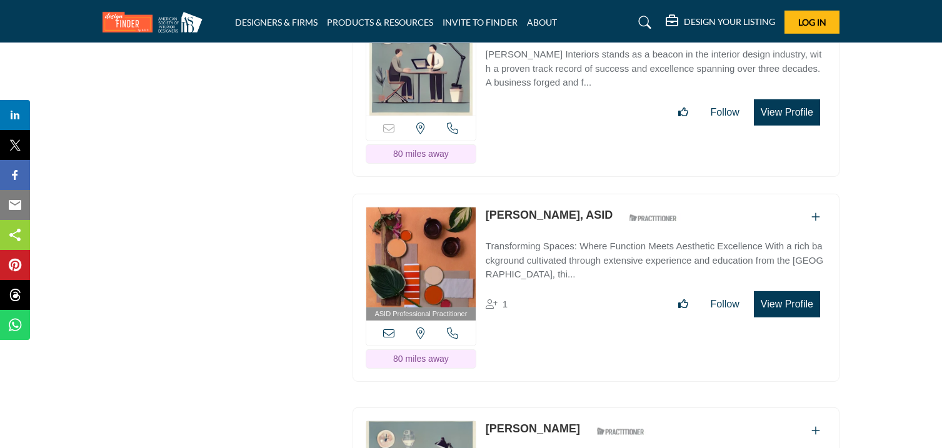
drag, startPoint x: 485, startPoint y: 254, endPoint x: 559, endPoint y: 271, distance: 75.8
click at [559, 271] on div "ASID Professional Practitioner ASID Professional Practitioners have successfull…" at bounding box center [596, 288] width 487 height 188
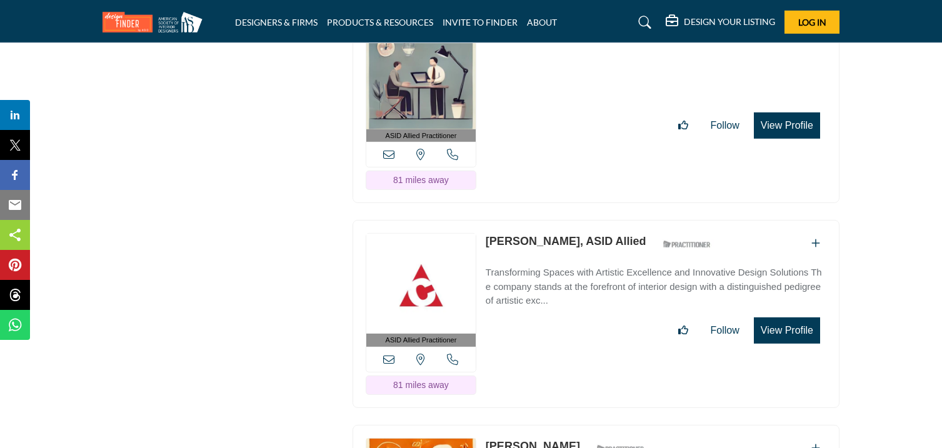
scroll to position [26163, 0]
drag, startPoint x: 485, startPoint y: 76, endPoint x: 607, endPoint y: 93, distance: 123.0
click at [607, 93] on div "ASID Allied Practitioner ASID Allied Practitioners have successfully completed …" at bounding box center [596, 109] width 487 height 188
drag, startPoint x: 483, startPoint y: 283, endPoint x: 559, endPoint y: 301, distance: 78.2
click at [559, 301] on div "ASID Allied Practitioner ASID Allied Practitioners have successfully completed …" at bounding box center [596, 313] width 487 height 188
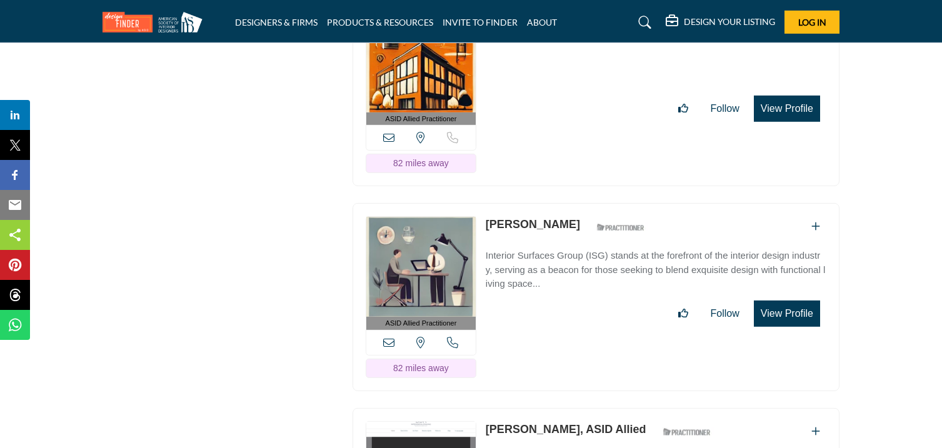
scroll to position [26590, 0]
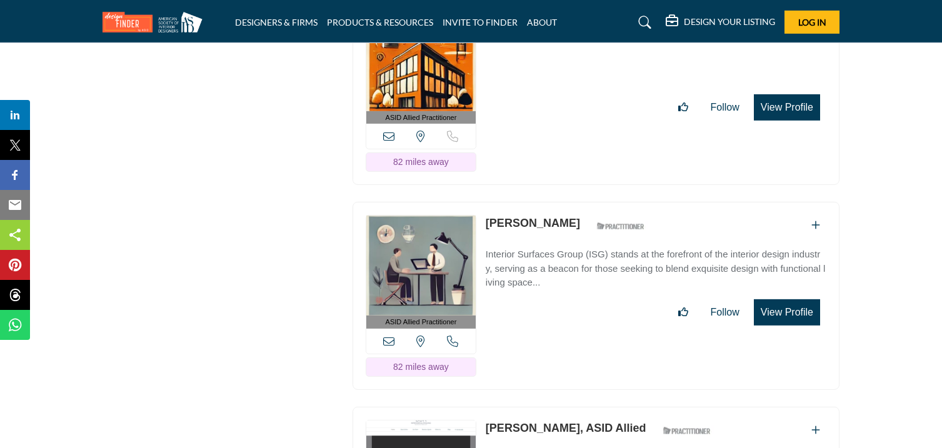
drag, startPoint x: 486, startPoint y: 61, endPoint x: 548, endPoint y: 77, distance: 64.6
click at [548, 77] on div "ASID Allied Practitioner ASID Allied Practitioners have successfully completed …" at bounding box center [596, 91] width 487 height 188
drag, startPoint x: 487, startPoint y: 267, endPoint x: 578, endPoint y: 289, distance: 94.0
click at [578, 289] on div "ASID Allied Practitioner ASID Allied Practitioners have successfully completed …" at bounding box center [596, 296] width 487 height 188
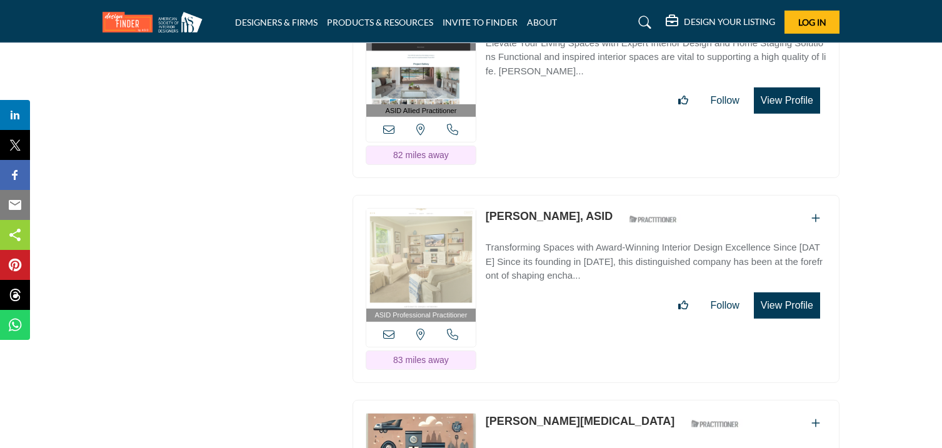
scroll to position [27009, 0]
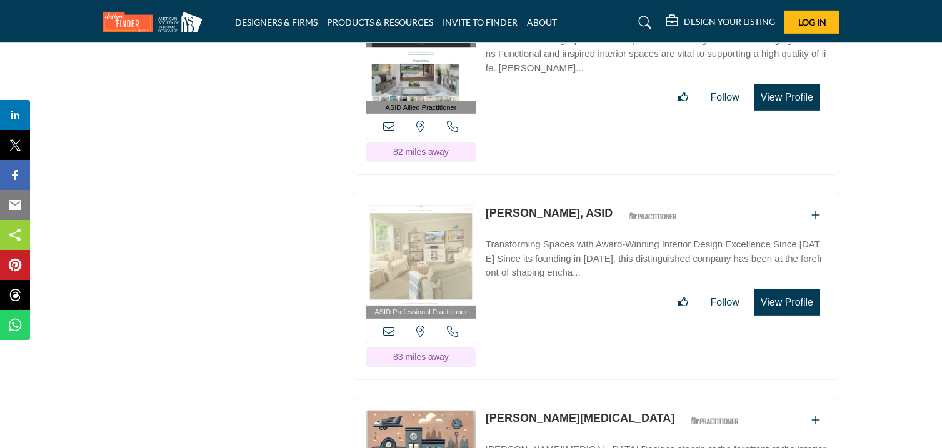
drag, startPoint x: 481, startPoint y: 54, endPoint x: 568, endPoint y: 76, distance: 89.1
click at [568, 76] on div "ASID Allied Practitioner ASID Allied Practitioners have successfully completed …" at bounding box center [596, 81] width 487 height 188
drag, startPoint x: 486, startPoint y: 260, endPoint x: 574, endPoint y: 278, distance: 89.8
click at [574, 278] on div "ASID Professional Practitioner ASID Professional Practitioners have successfull…" at bounding box center [596, 286] width 487 height 188
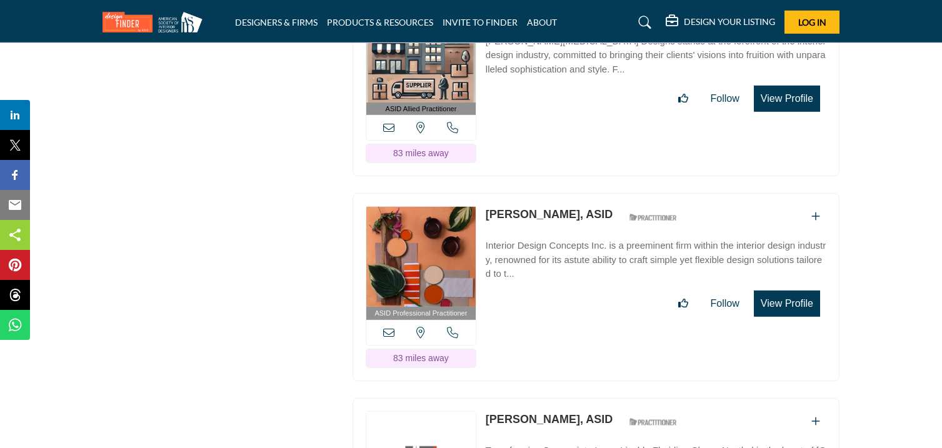
scroll to position [27414, 0]
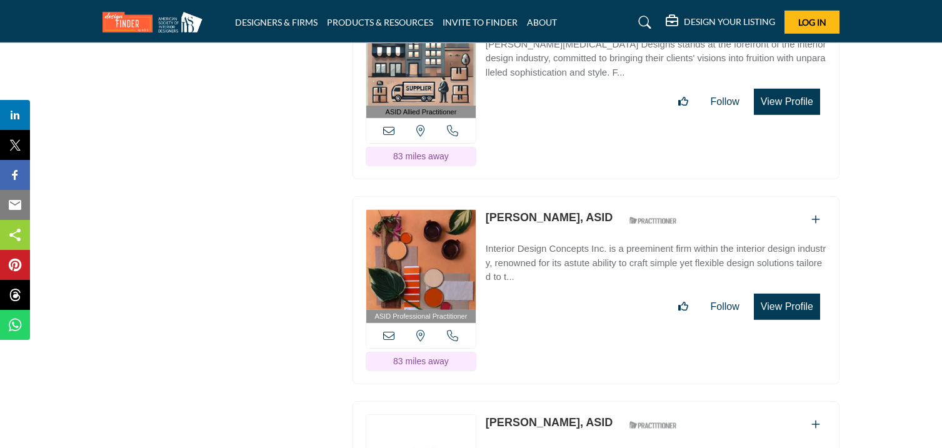
drag, startPoint x: 486, startPoint y: 59, endPoint x: 534, endPoint y: 78, distance: 51.6
click at [534, 78] on div "ASID Allied Practitioner ASID Allied Practitioners have successfully completed …" at bounding box center [596, 86] width 487 height 188
drag, startPoint x: 488, startPoint y: 264, endPoint x: 570, endPoint y: 283, distance: 84.7
click at [570, 283] on div "ASID Professional Practitioner ASID Professional Practitioners have successfull…" at bounding box center [596, 290] width 487 height 188
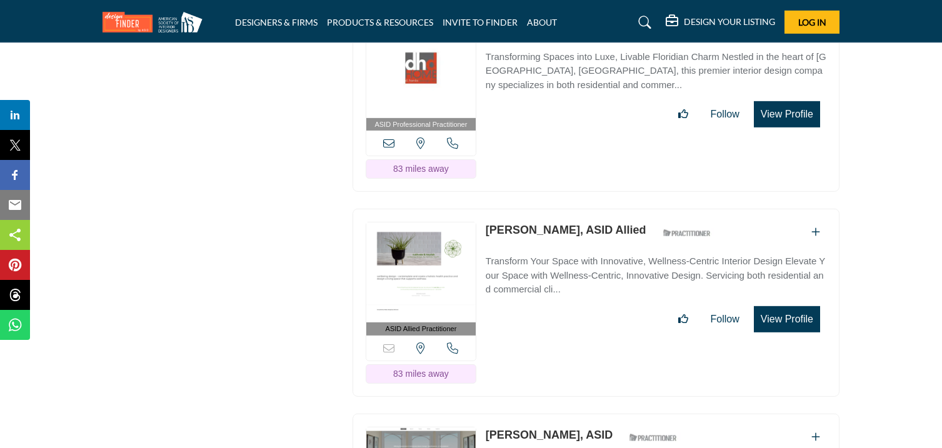
scroll to position [27813, 0]
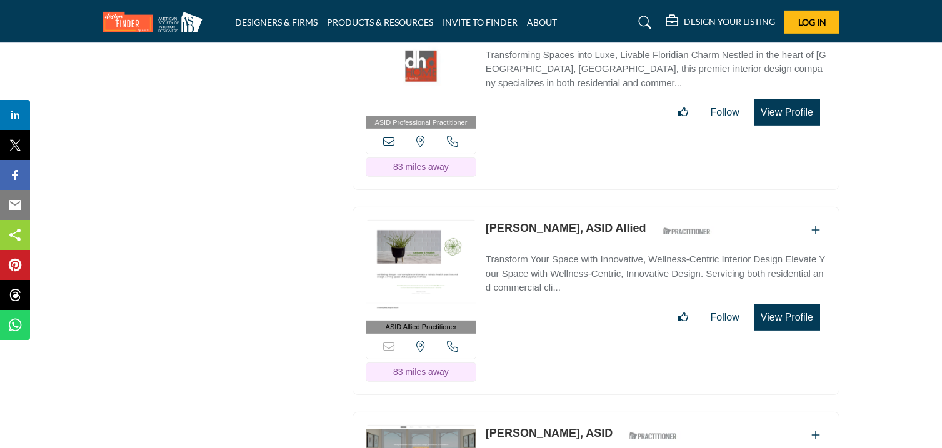
drag, startPoint x: 485, startPoint y: 71, endPoint x: 544, endPoint y: 94, distance: 62.9
click at [544, 94] on div "ASID Professional Practitioner ASID Professional Practitioners have successfull…" at bounding box center [596, 97] width 487 height 188
drag, startPoint x: 484, startPoint y: 275, endPoint x: 590, endPoint y: 294, distance: 107.3
click at [590, 294] on div "ASID Allied Practitioner ASID Allied Practitioners have successfully completed …" at bounding box center [596, 301] width 487 height 188
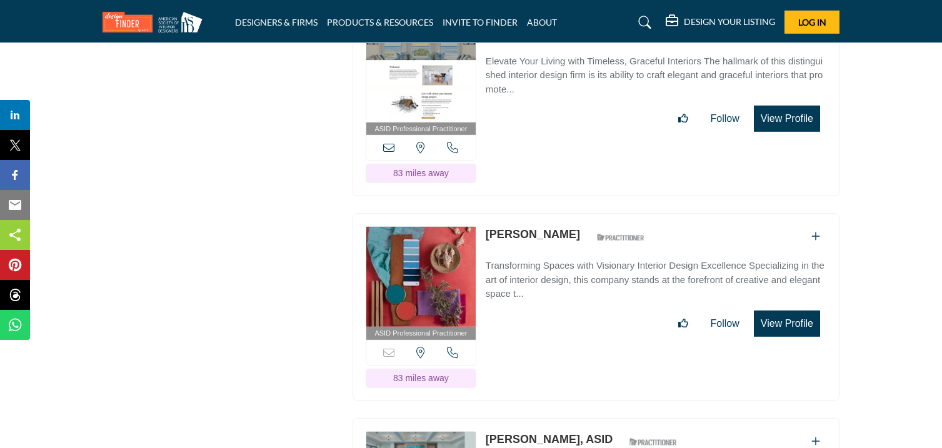
scroll to position [28217, 0]
drag, startPoint x: 484, startPoint y: 81, endPoint x: 552, endPoint y: 94, distance: 68.8
click at [552, 94] on div "ASID Professional Practitioner ASID Professional Practitioners have successfull…" at bounding box center [596, 102] width 487 height 188
